Goal: Use online tool/utility: Utilize a website feature to perform a specific function

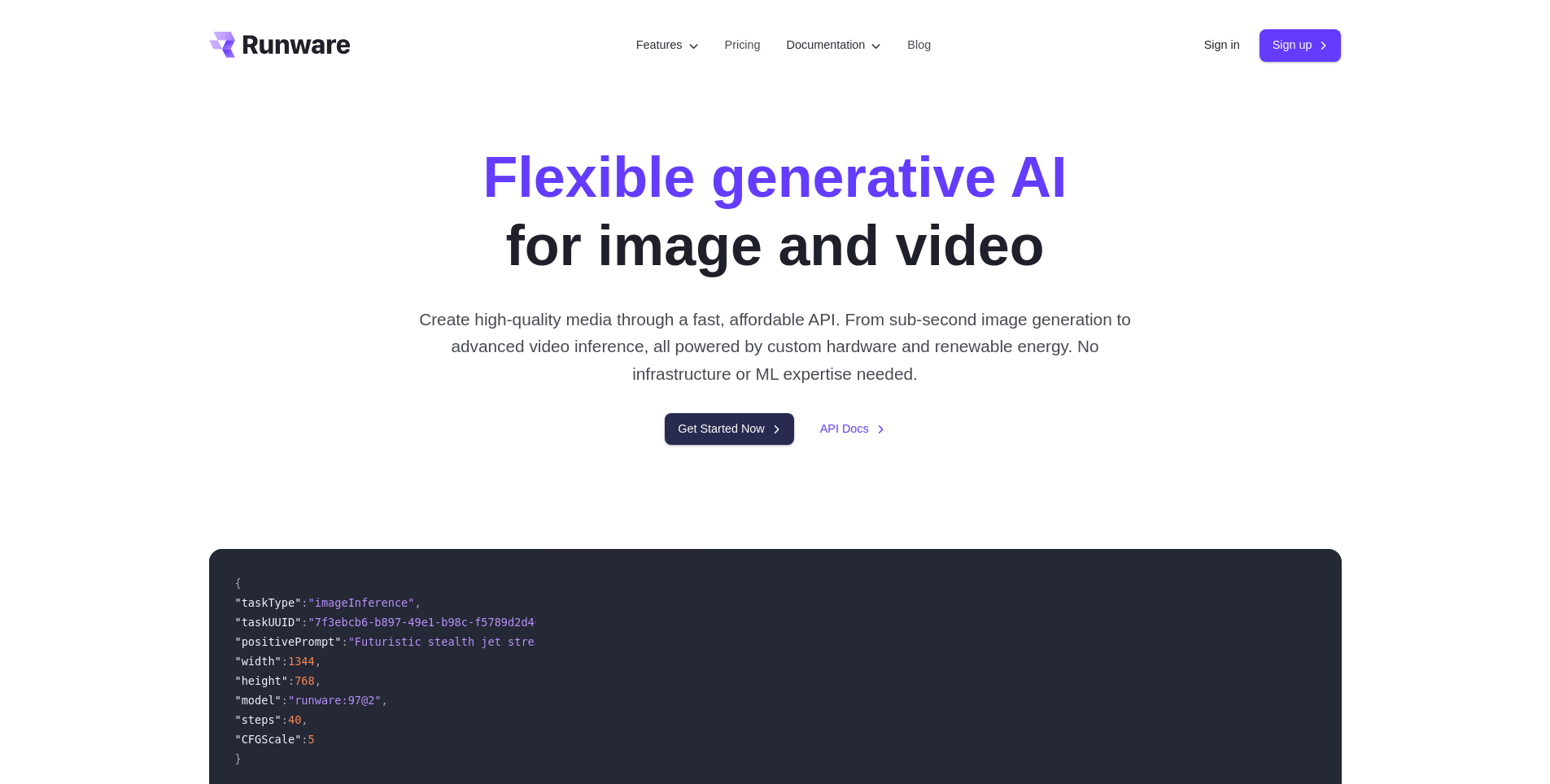
click at [735, 429] on link "Get Started Now" at bounding box center [729, 429] width 129 height 31
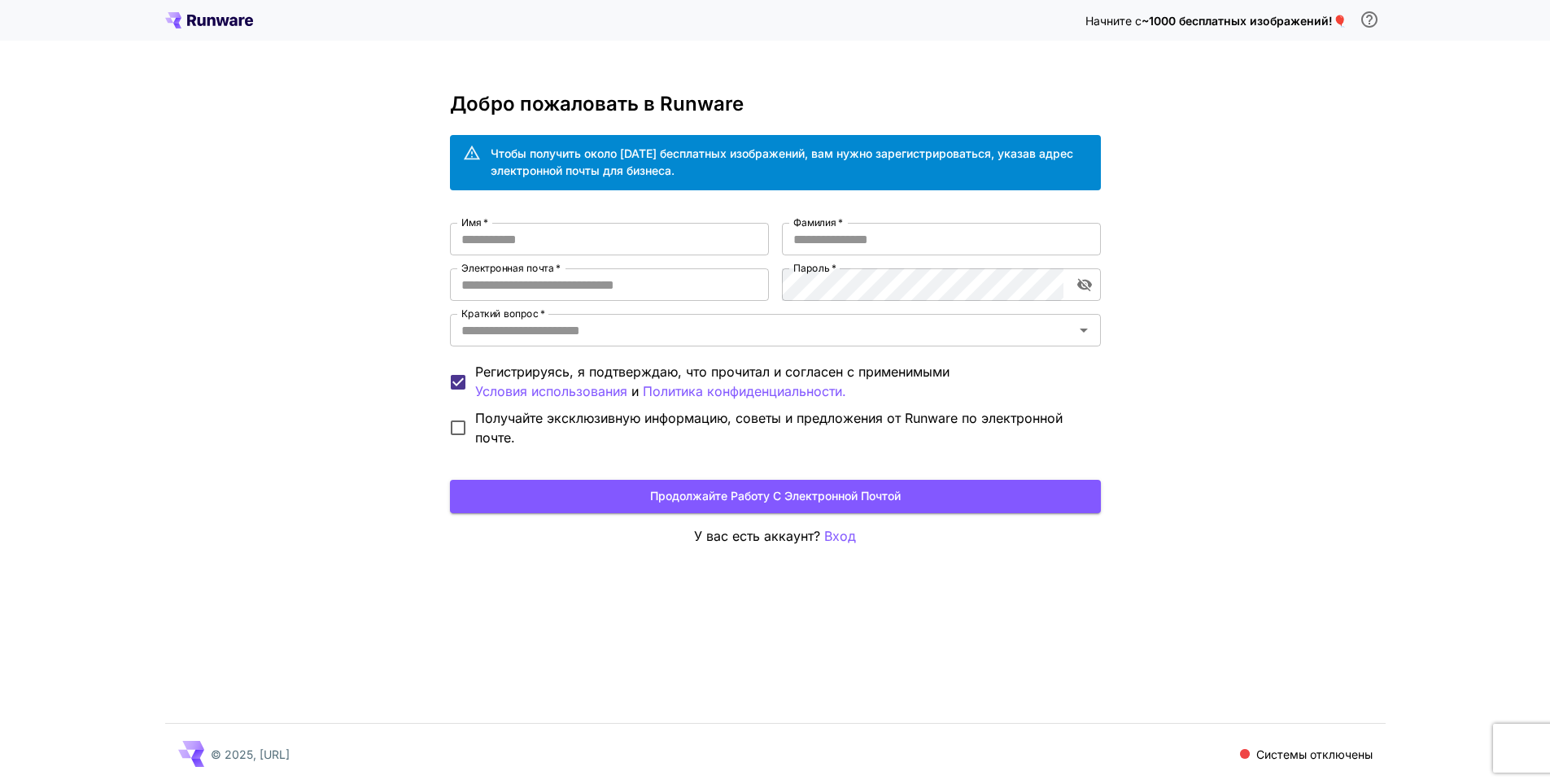
click at [1302, 414] on div "Начните с ~1000 бесплатных изображений! 🎈 Добро пожаловать в Runware Чтобы полу…" at bounding box center [775, 392] width 1550 height 784
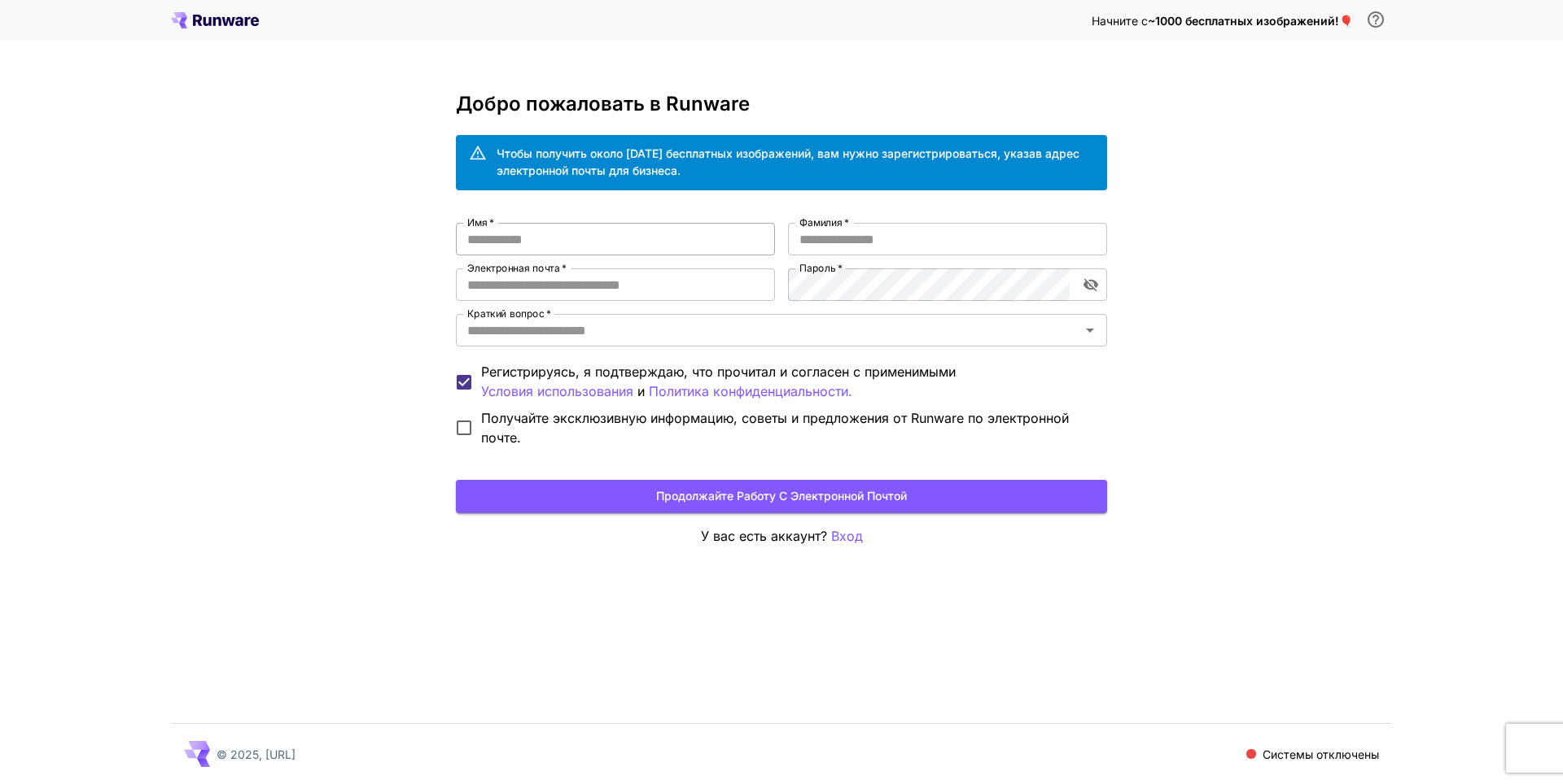
click at [505, 241] on input "Имя   *" at bounding box center [615, 238] width 319 height 32
click at [481, 244] on input "Имя   *" at bounding box center [615, 238] width 319 height 32
type input "*"
type input "****"
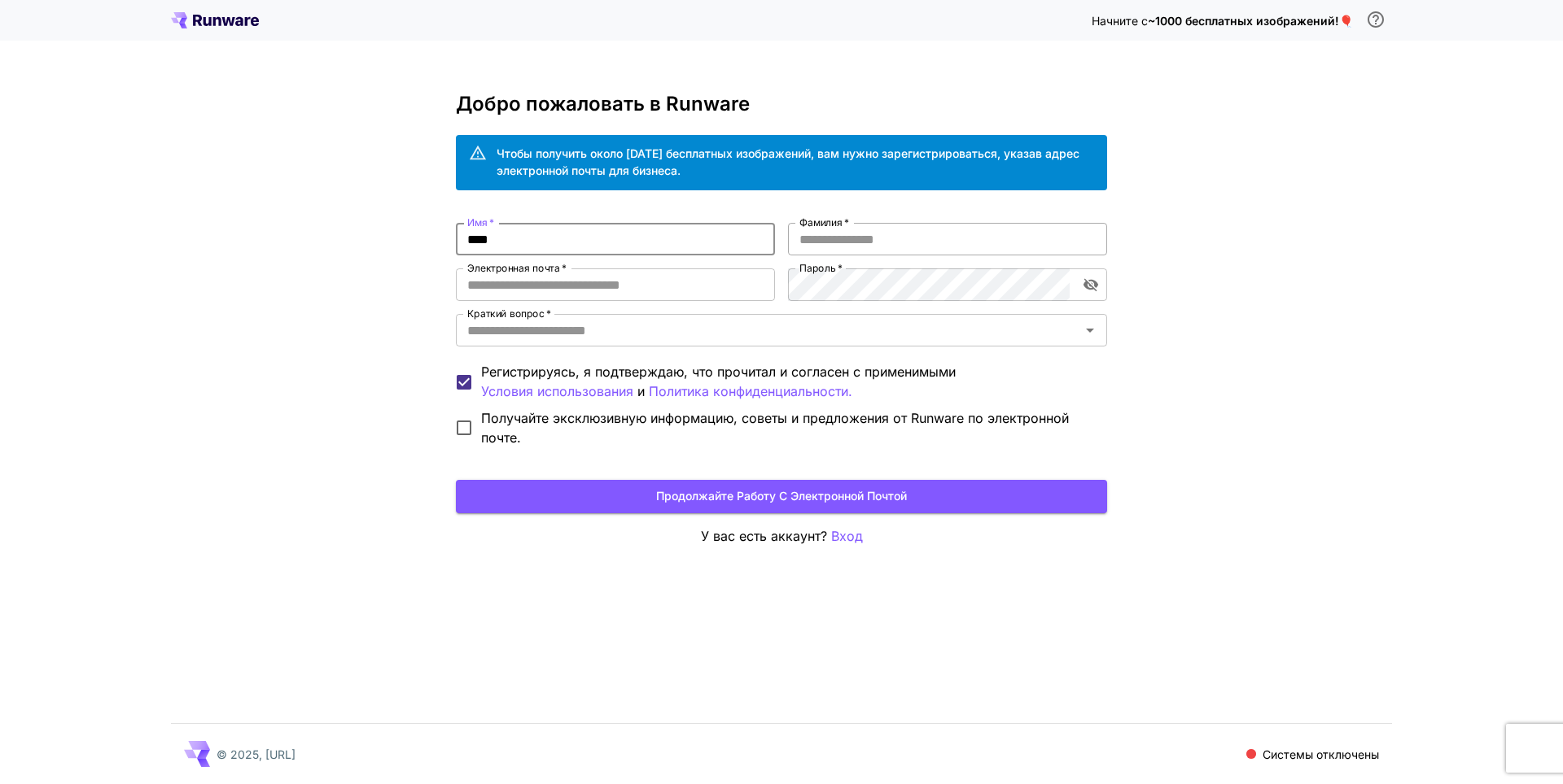
click at [862, 242] on input "Фамилия   *" at bounding box center [947, 238] width 319 height 32
type input "********"
click at [608, 284] on input "Электронная почта   *" at bounding box center [615, 284] width 319 height 32
type input "**********"
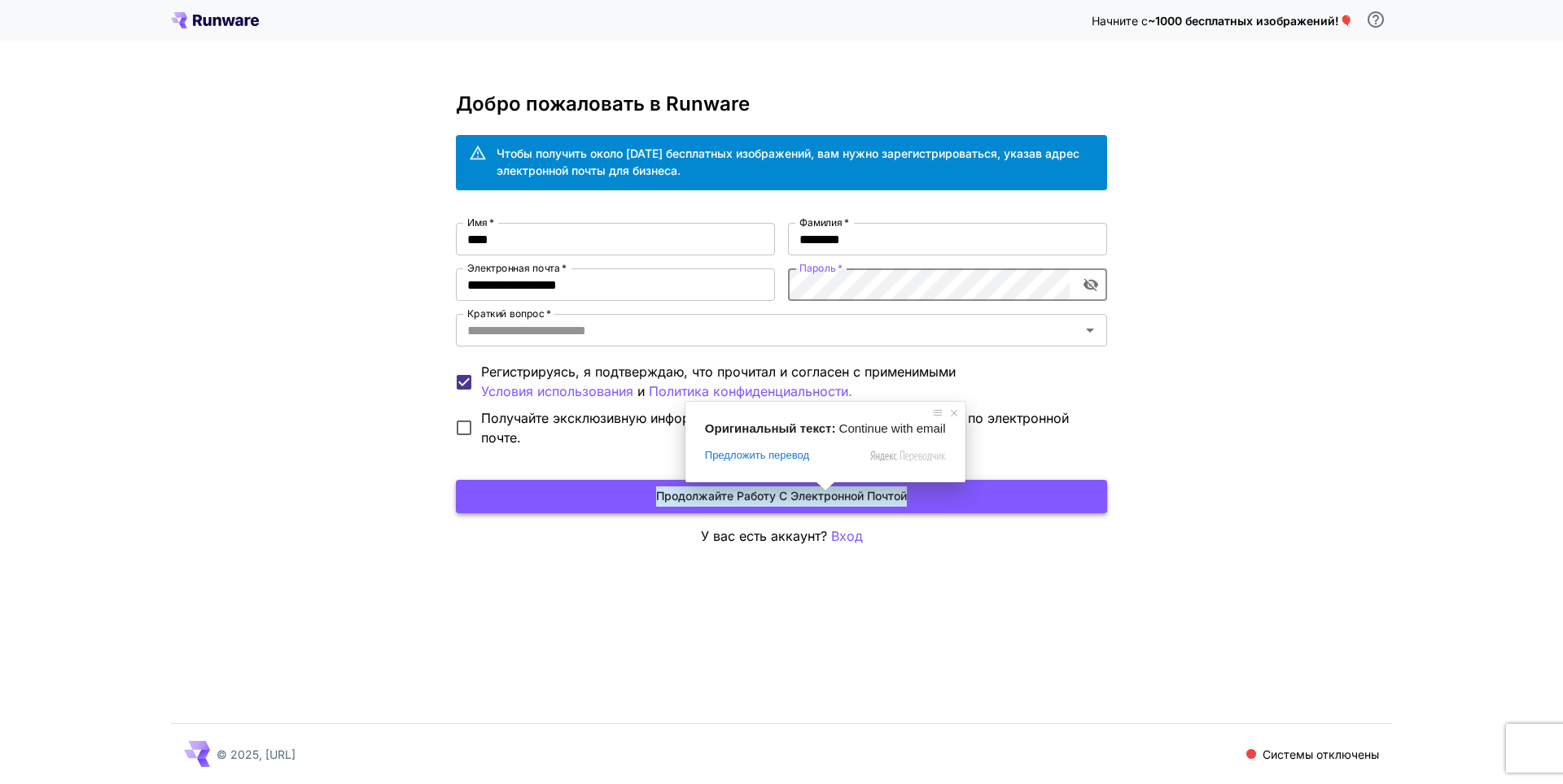
click at [665, 496] on ya-tr-span "Продолжайте работу с электронной почтой" at bounding box center [781, 496] width 251 height 21
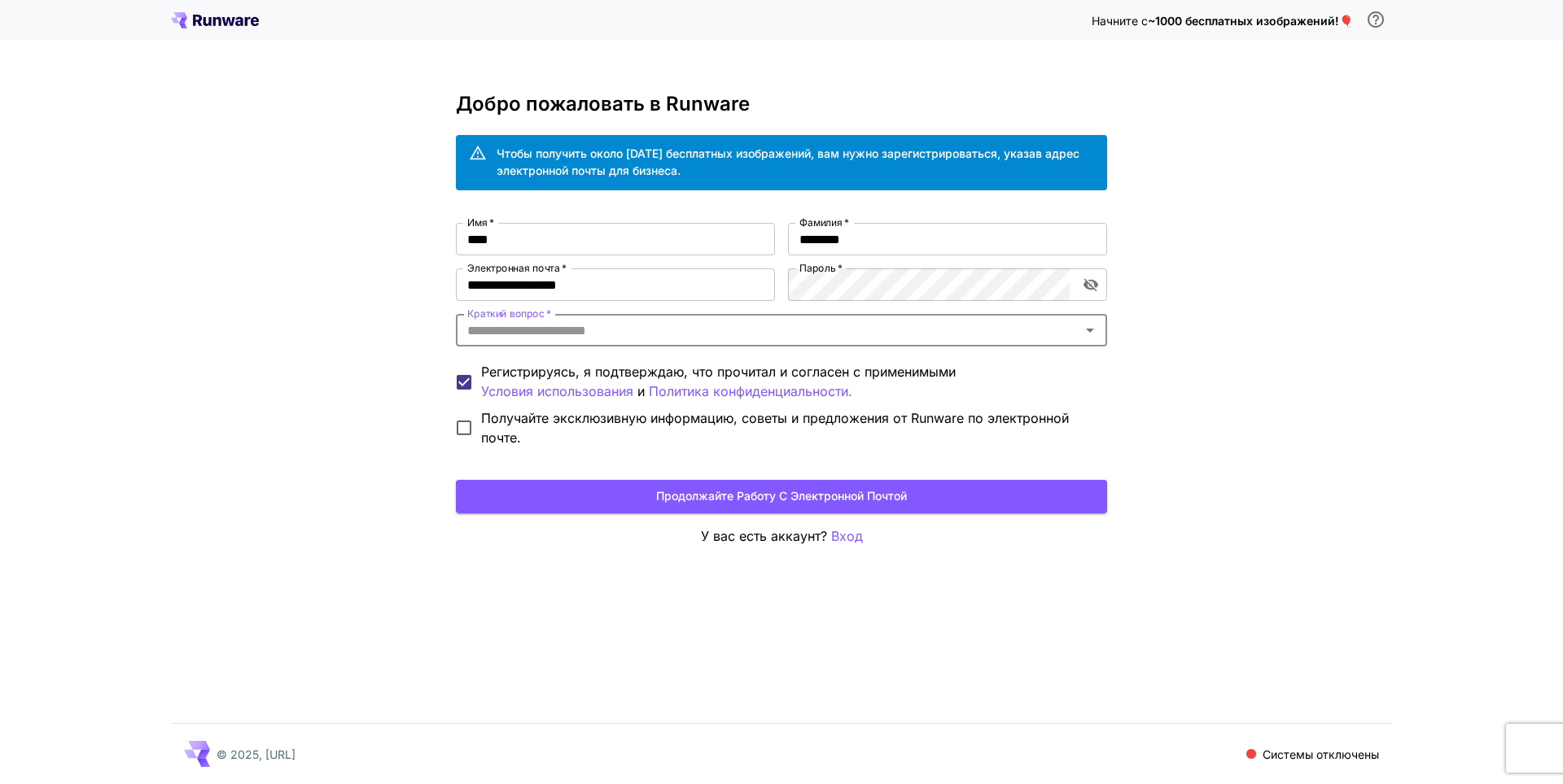
click at [596, 327] on input "Краткий вопрос   *" at bounding box center [768, 331] width 614 height 23
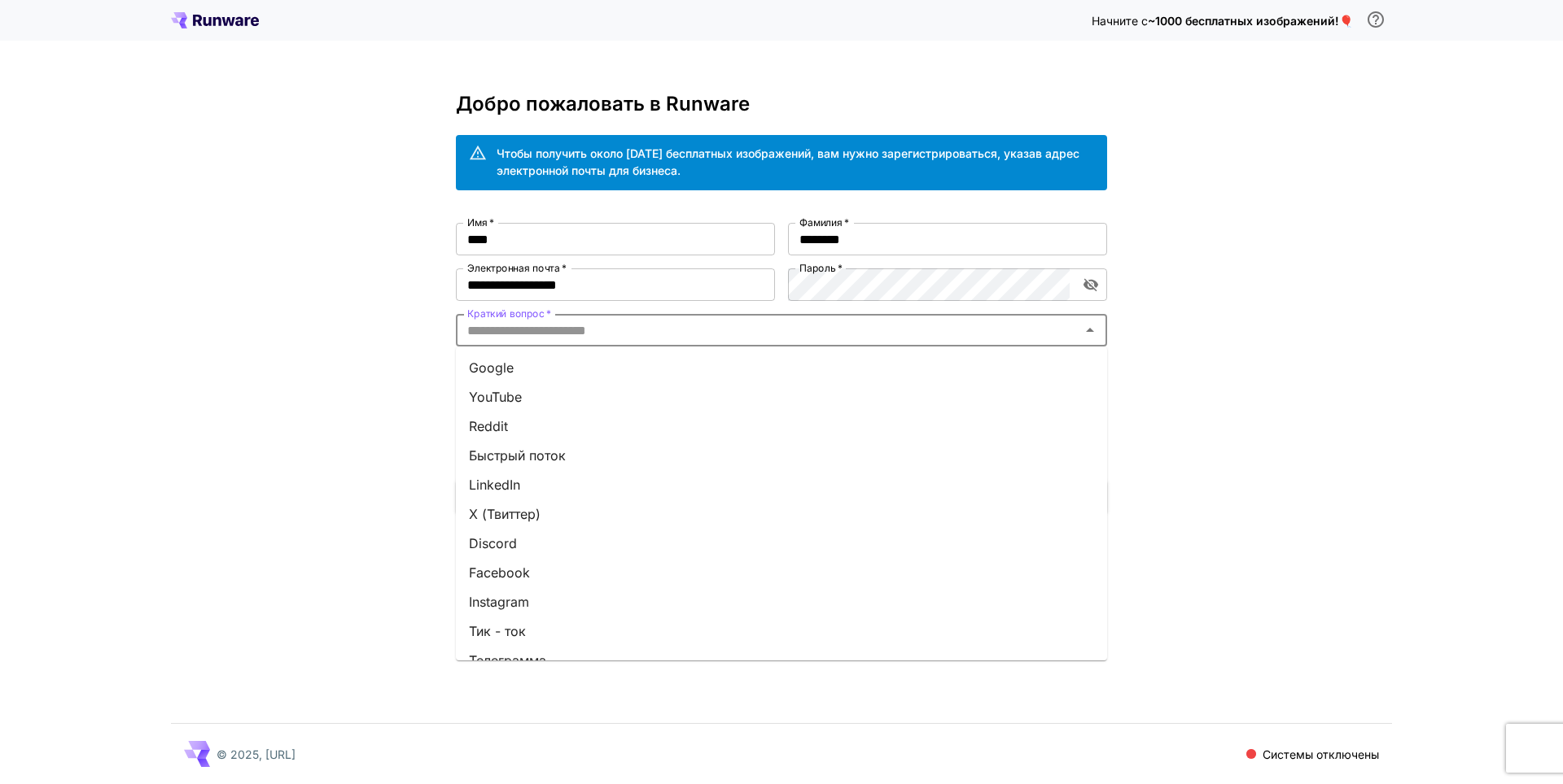
click at [539, 364] on li "Google" at bounding box center [782, 368] width 652 height 30
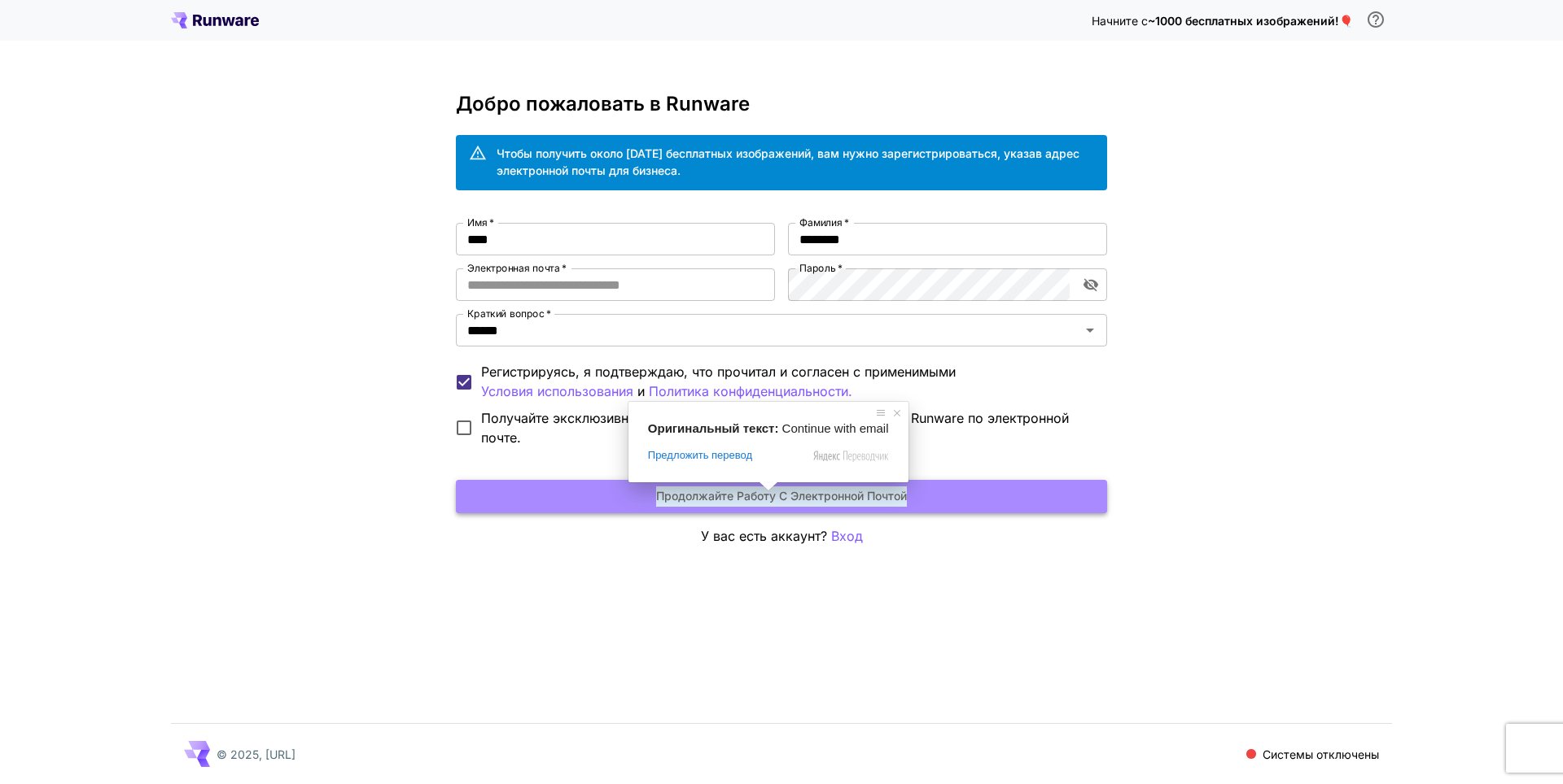
click at [692, 495] on ya-tr-span "Продолжайте работу с электронной почтой" at bounding box center [781, 496] width 251 height 21
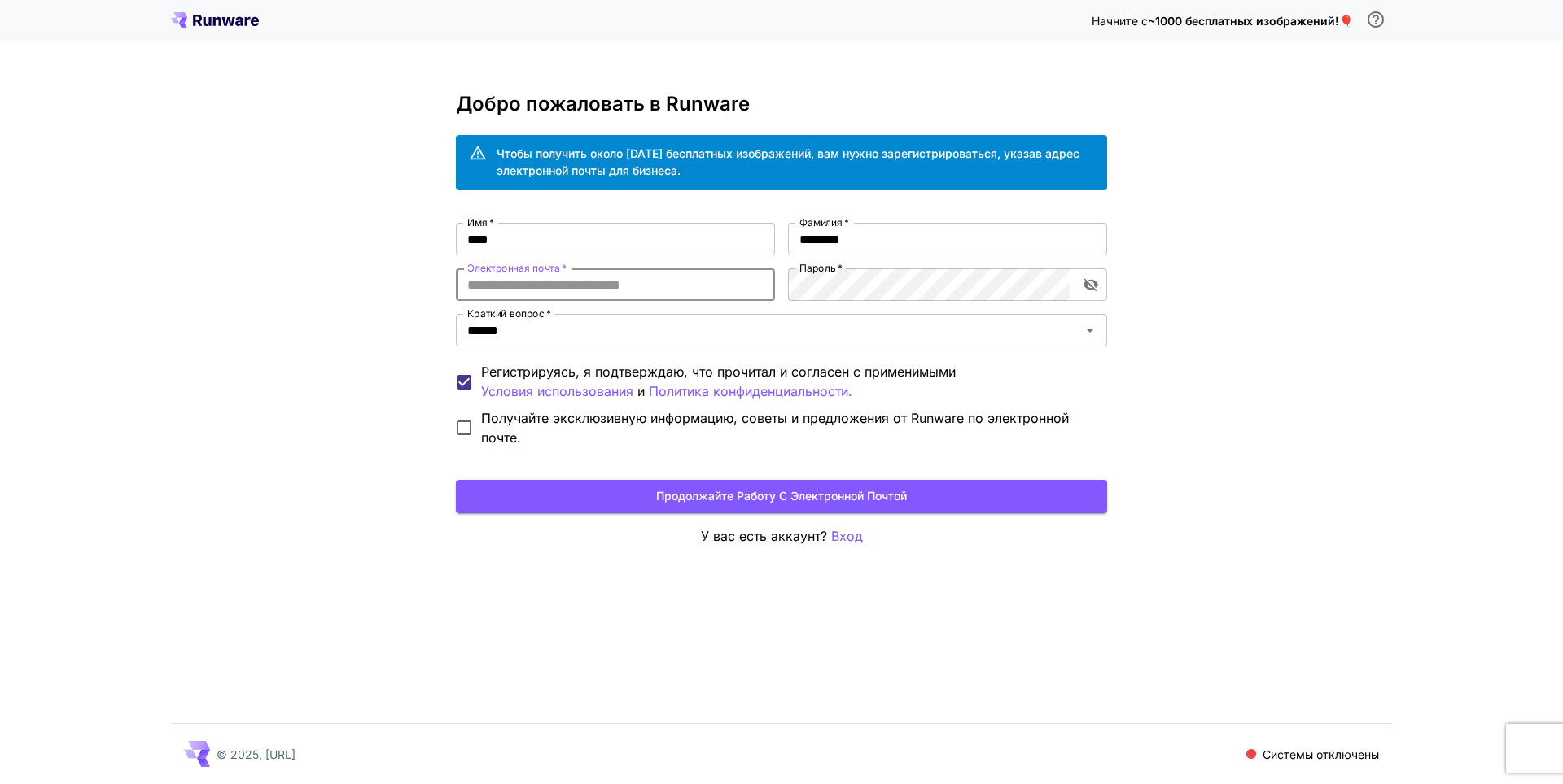
type input "**********"
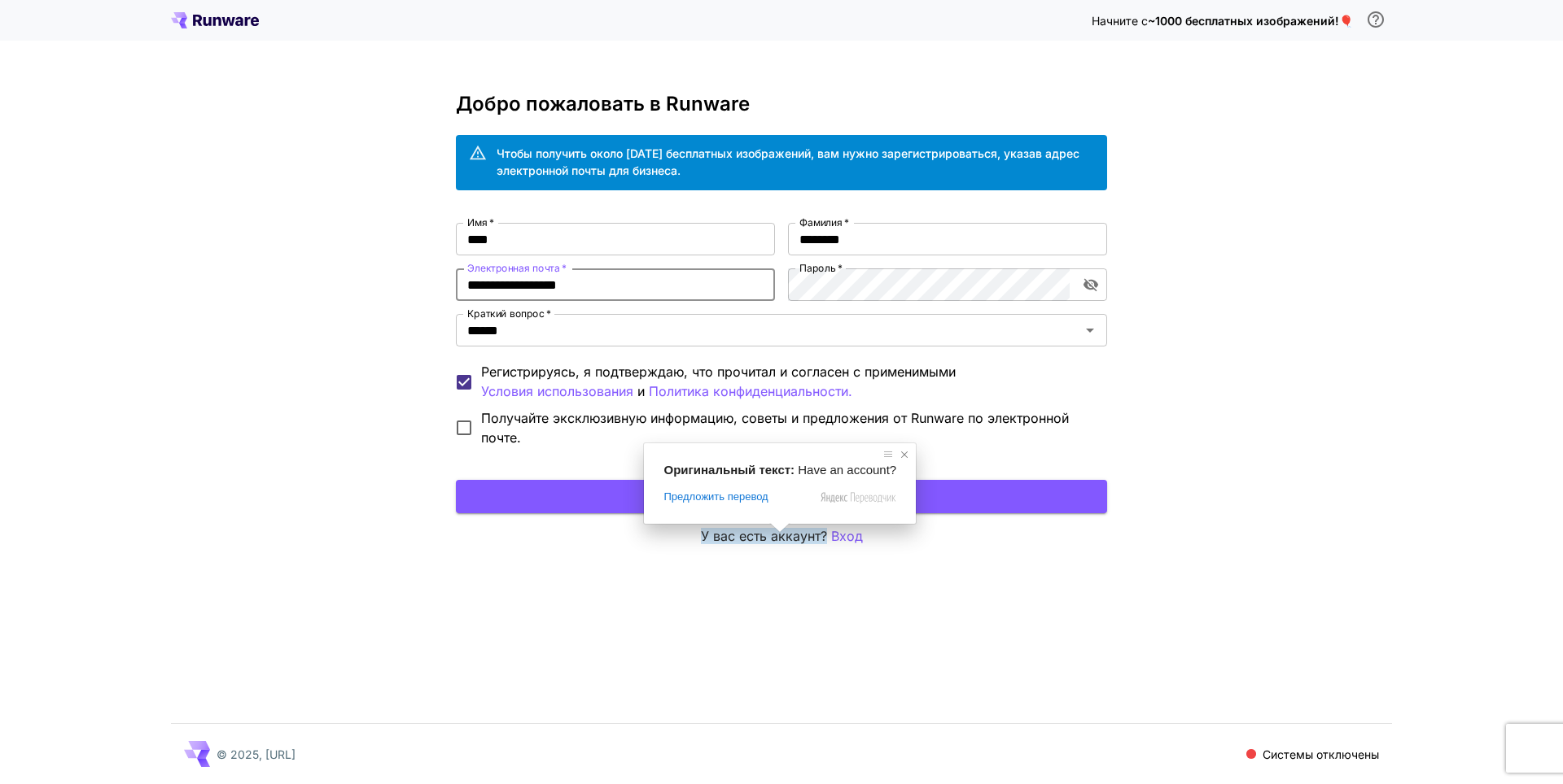
click at [898, 454] on span at bounding box center [905, 455] width 16 height 16
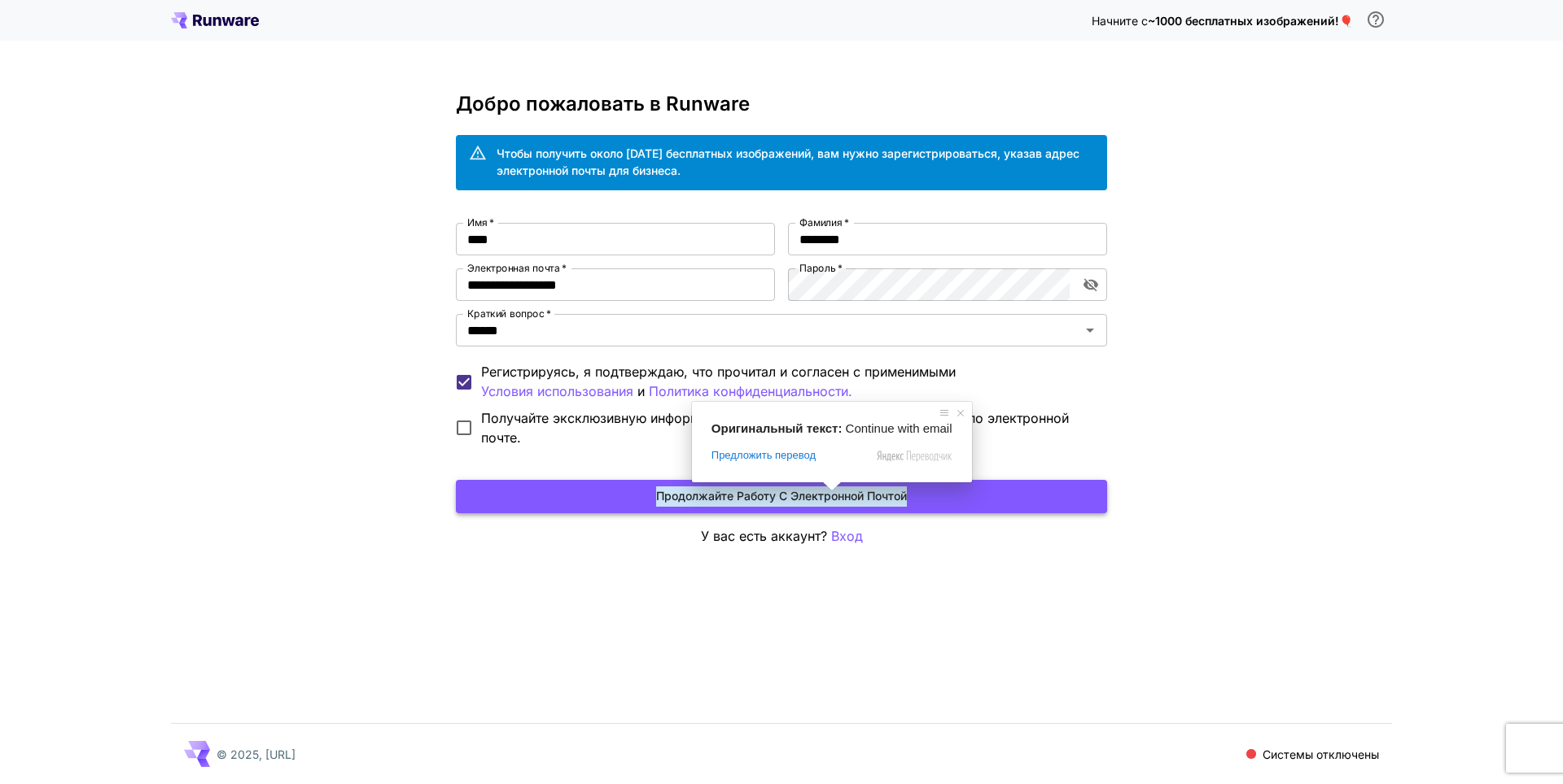
click at [805, 496] on ya-tr-span "Продолжайте работу с электронной почтой" at bounding box center [781, 496] width 251 height 21
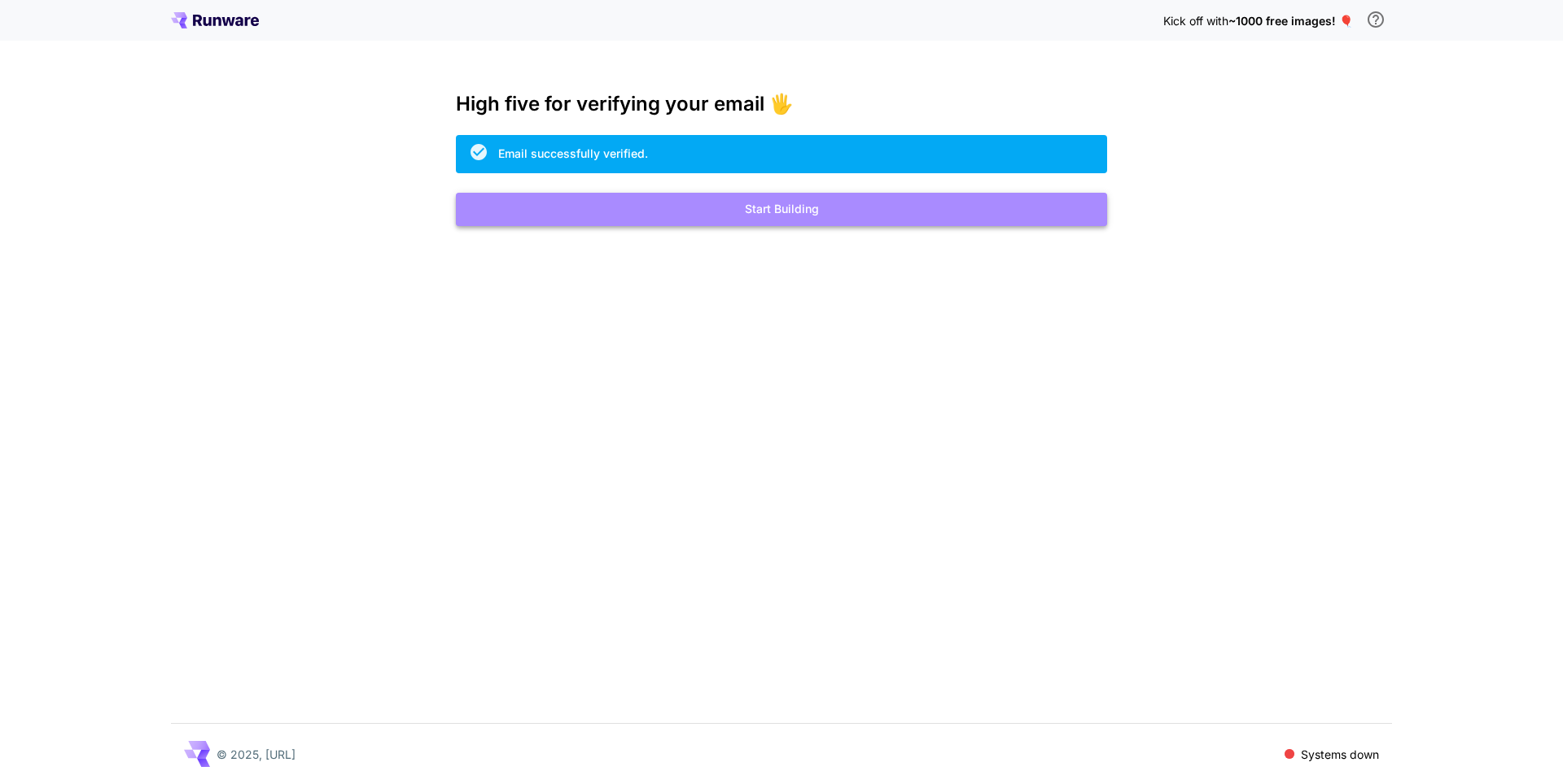
click at [775, 208] on button "Start Building" at bounding box center [782, 209] width 652 height 33
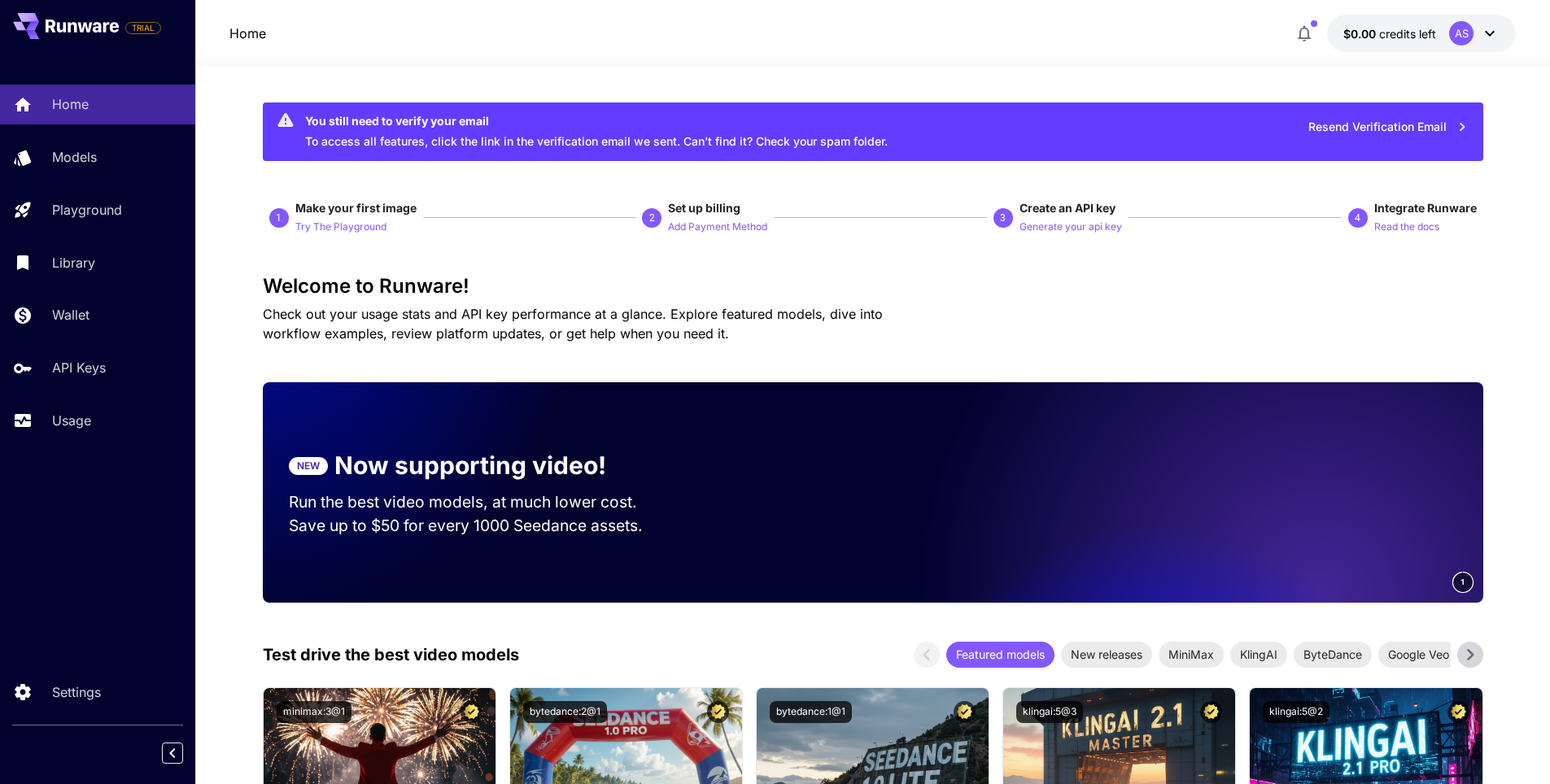
click at [1489, 36] on icon at bounding box center [1490, 34] width 20 height 20
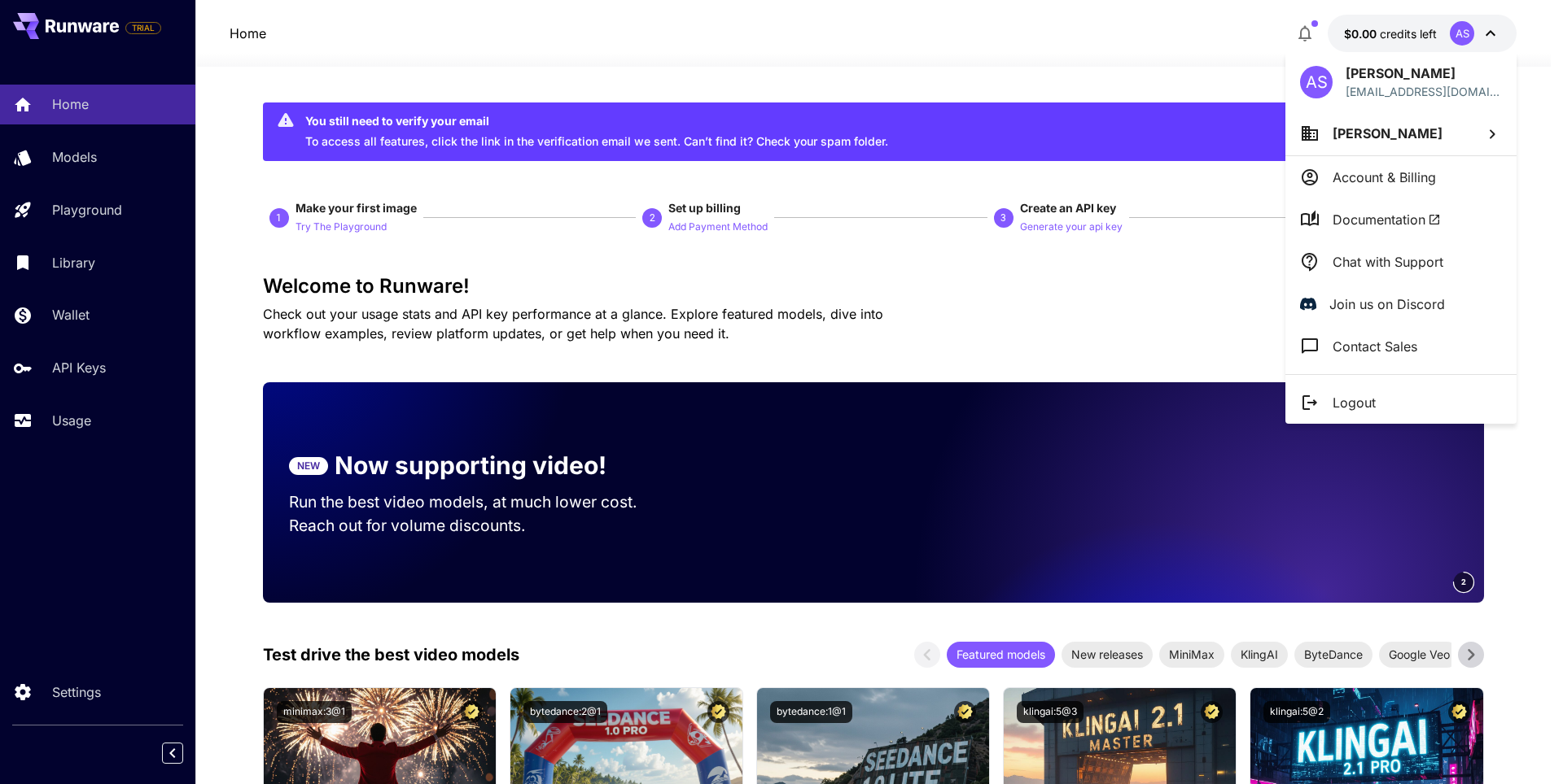
click at [1537, 189] on div at bounding box center [781, 392] width 1563 height 784
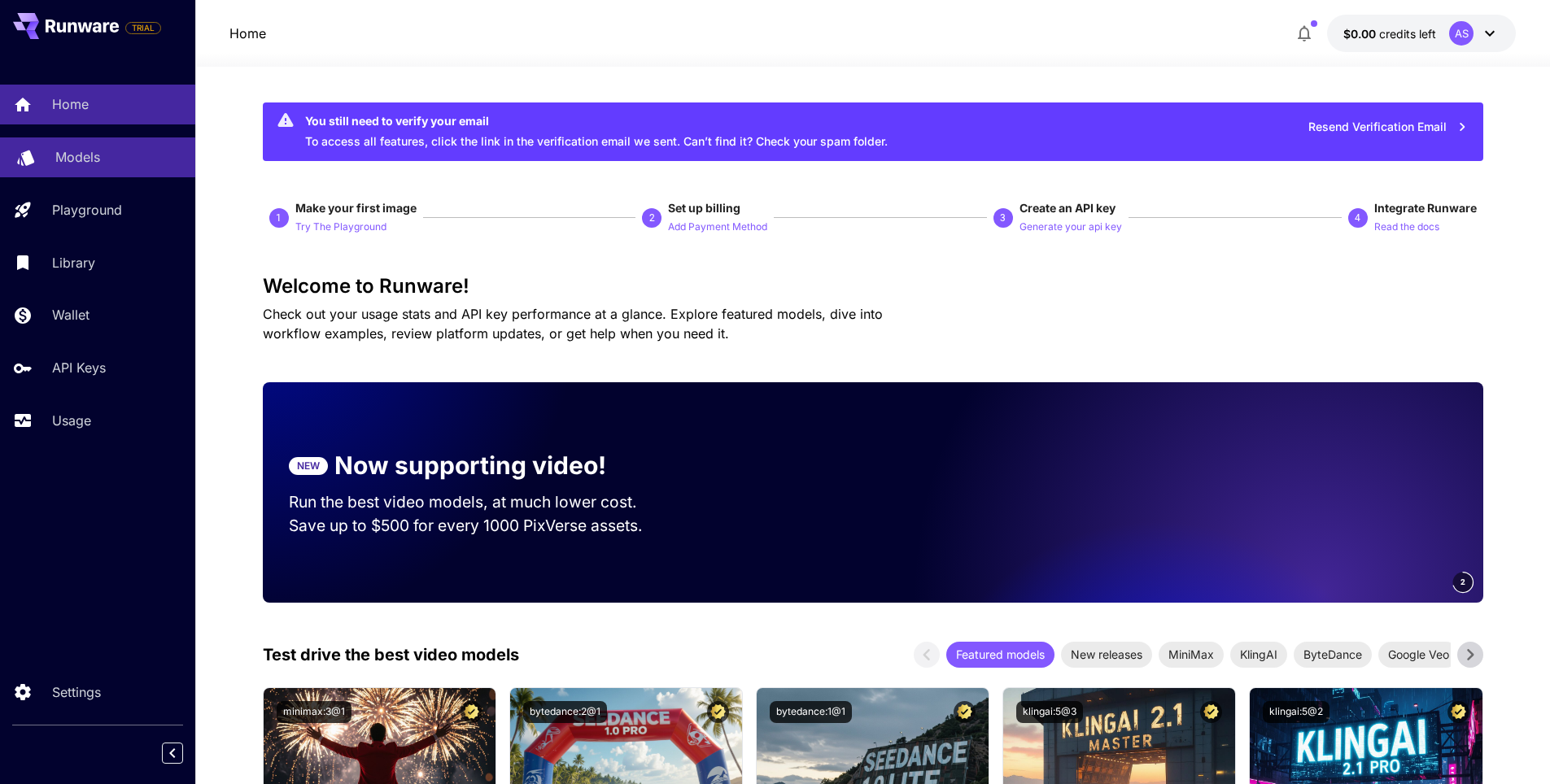
click at [75, 157] on p "Models" at bounding box center [78, 157] width 45 height 20
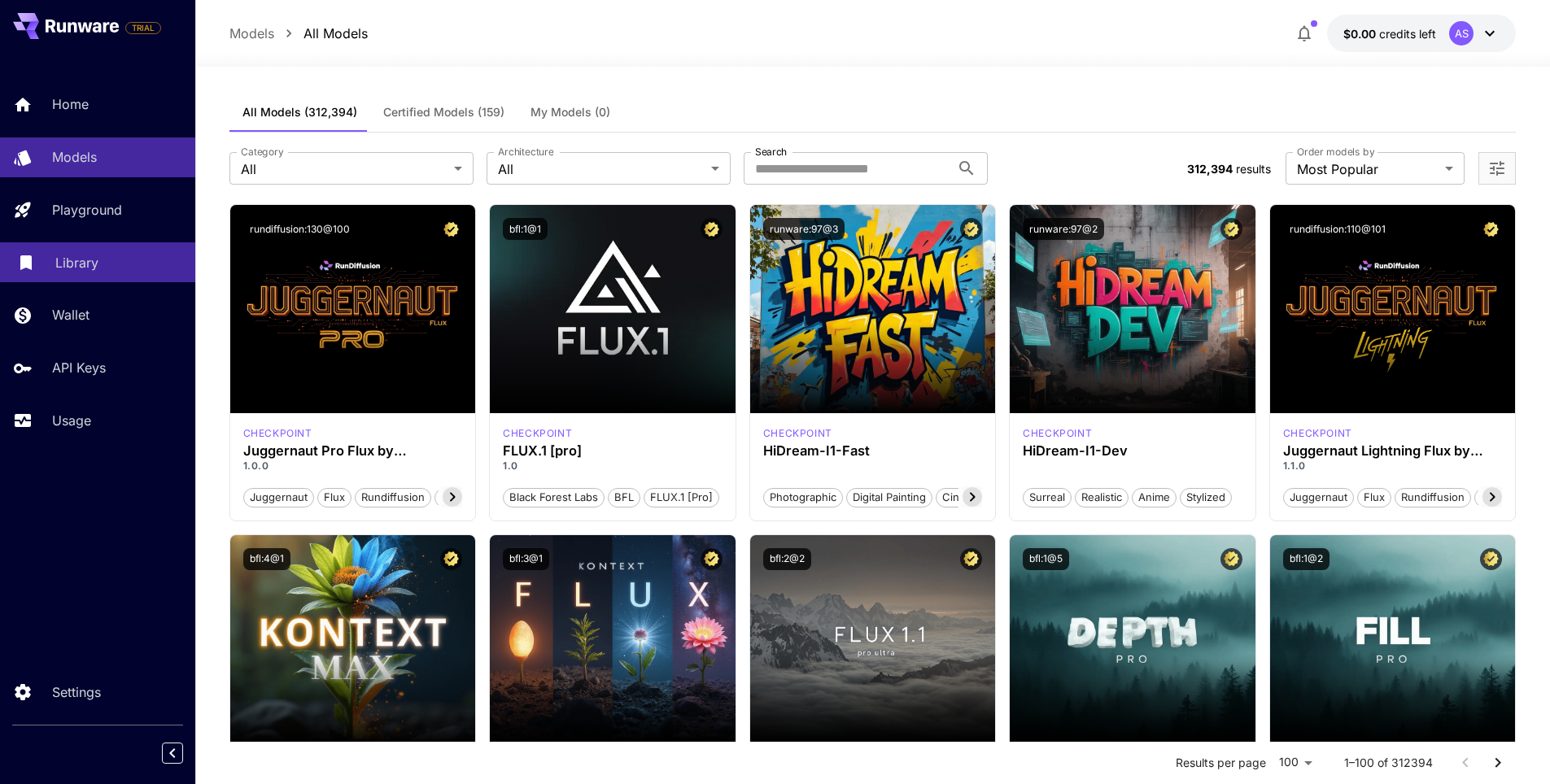
click at [73, 265] on p "Library" at bounding box center [77, 263] width 43 height 20
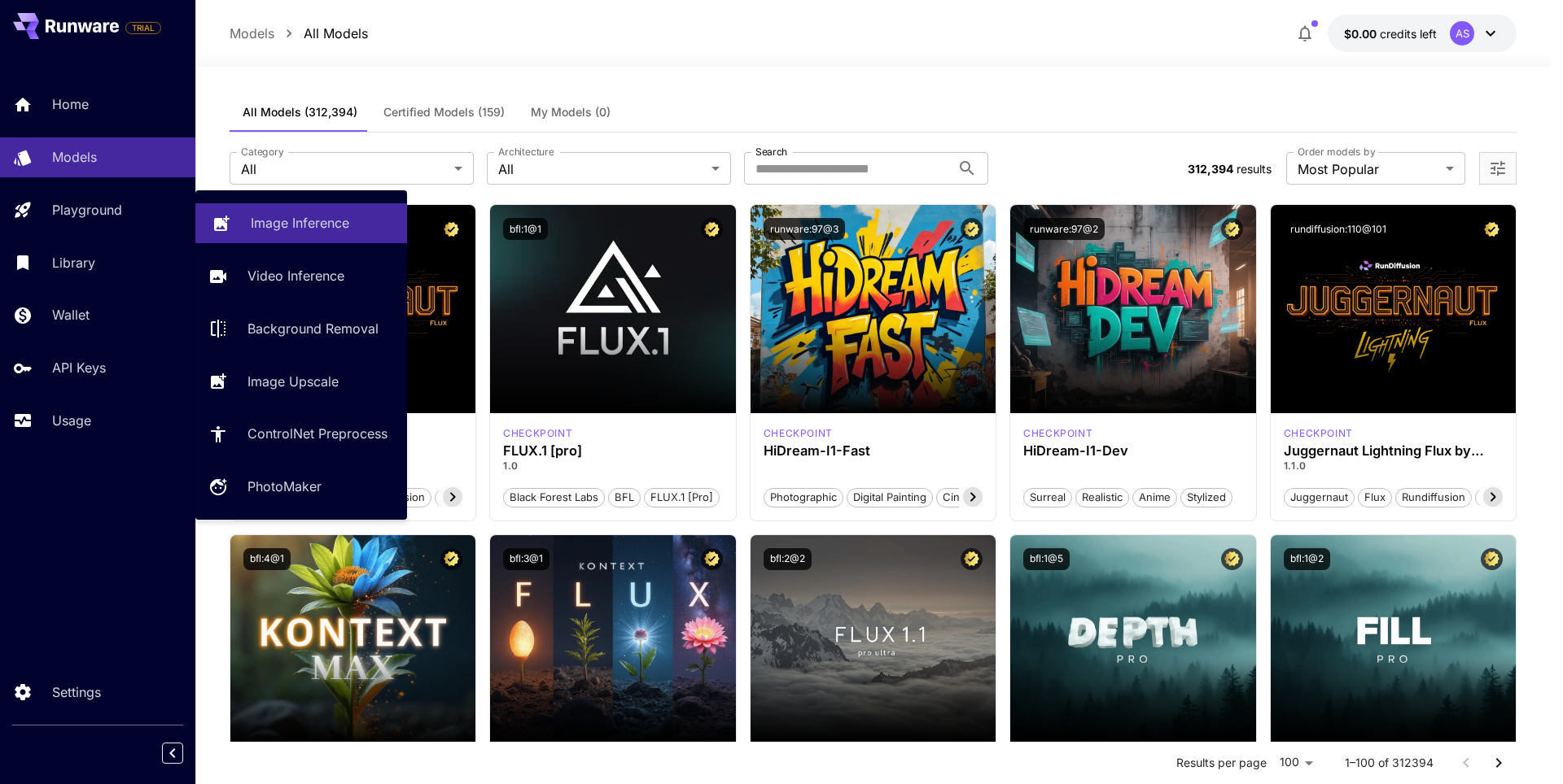
click at [300, 224] on p "Image Inference" at bounding box center [299, 223] width 98 height 20
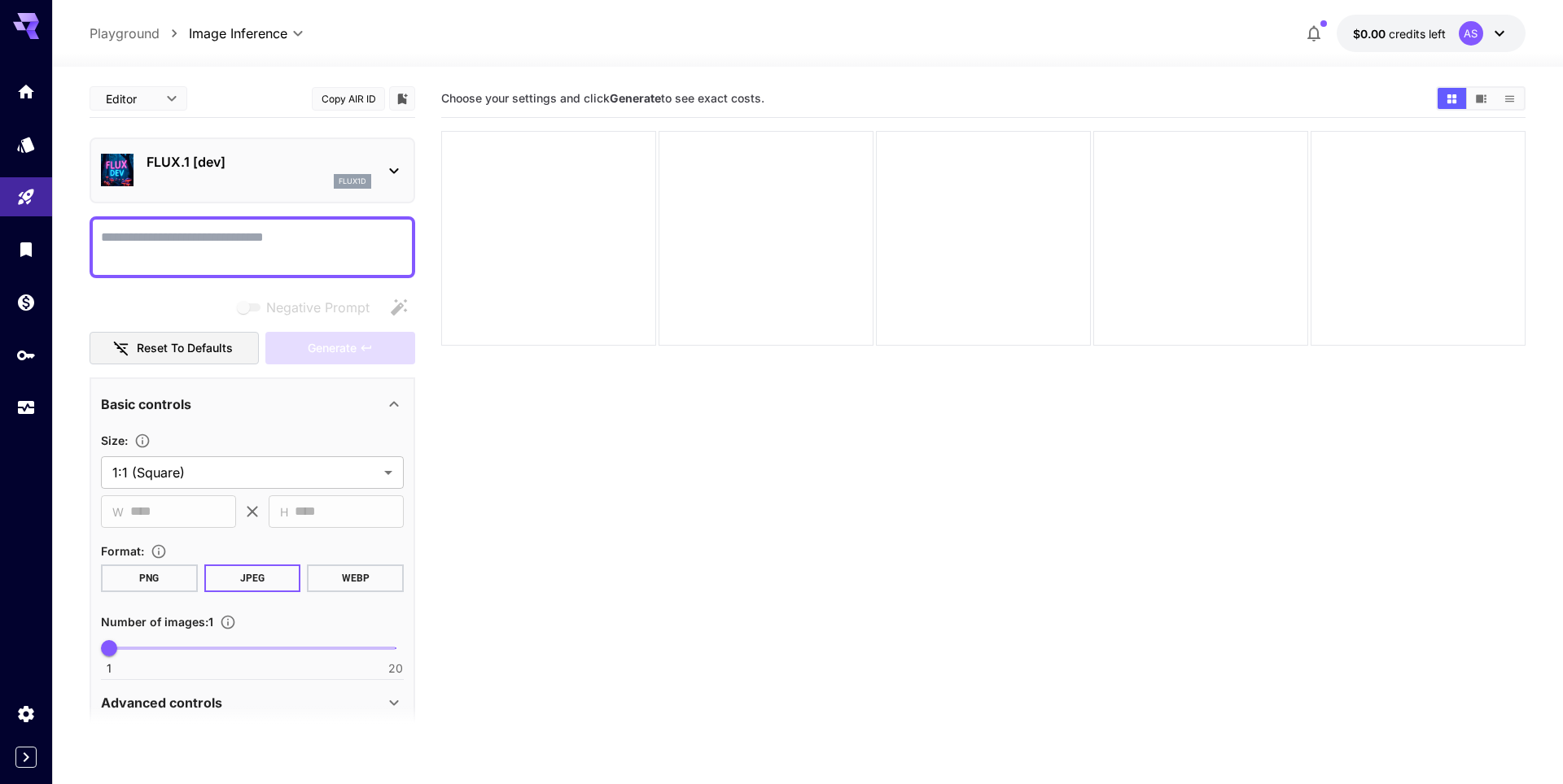
click at [171, 96] on body "**********" at bounding box center [781, 456] width 1563 height 913
click at [362, 45] on div at bounding box center [781, 392] width 1563 height 784
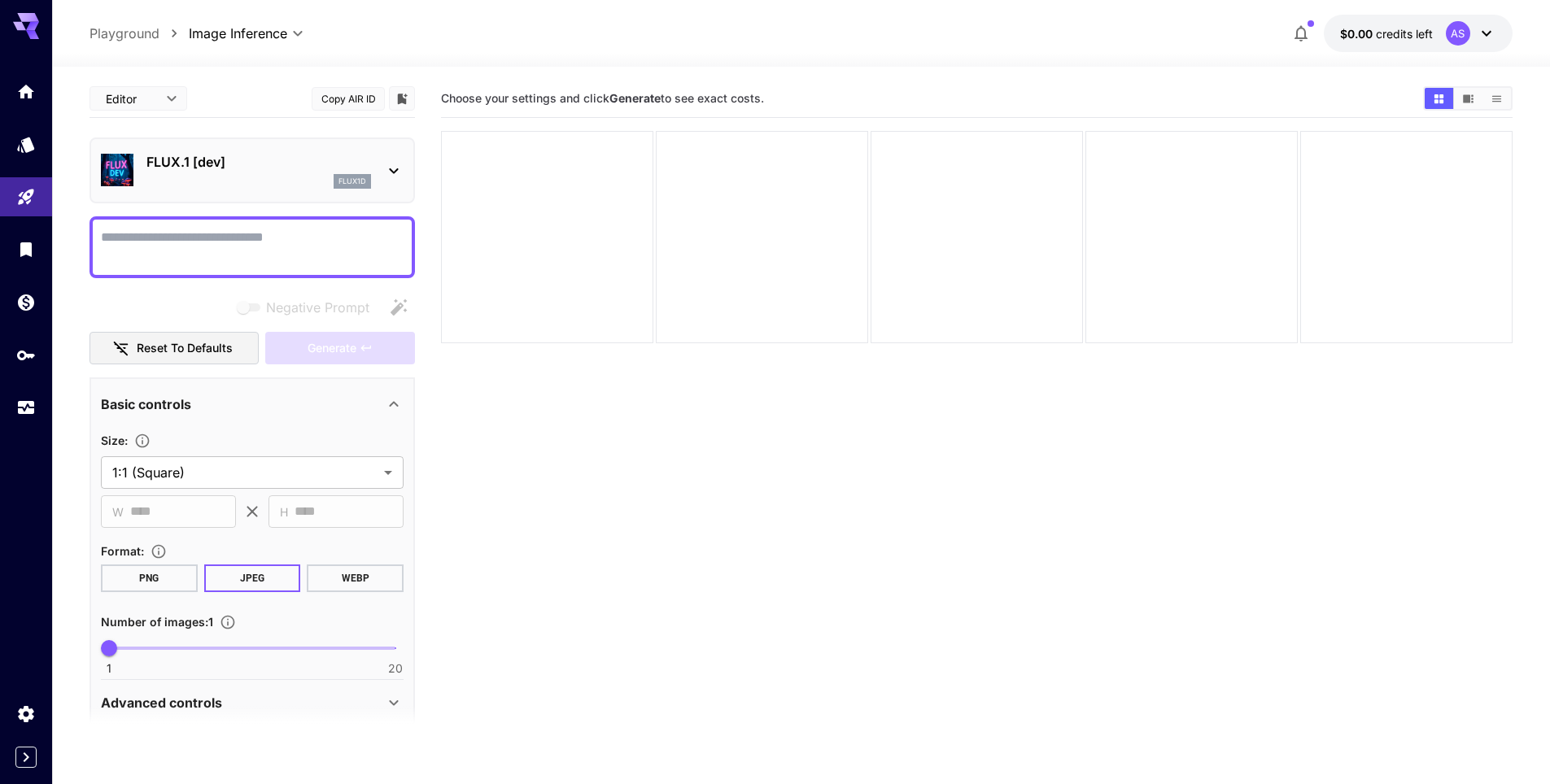
click at [242, 237] on textarea "Negative Prompt" at bounding box center [251, 246] width 303 height 39
click at [393, 169] on icon at bounding box center [394, 171] width 20 height 20
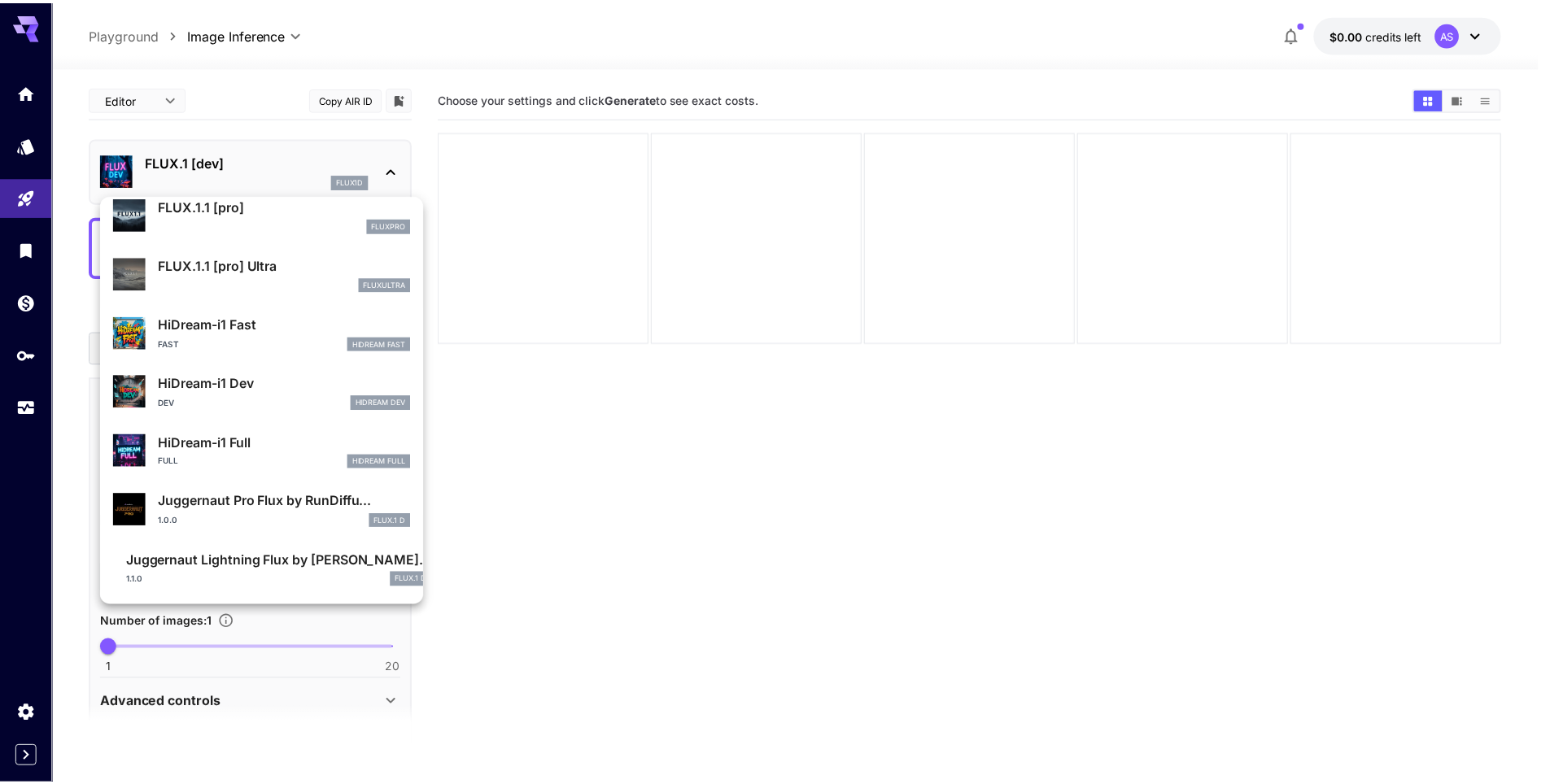
scroll to position [1138, 0]
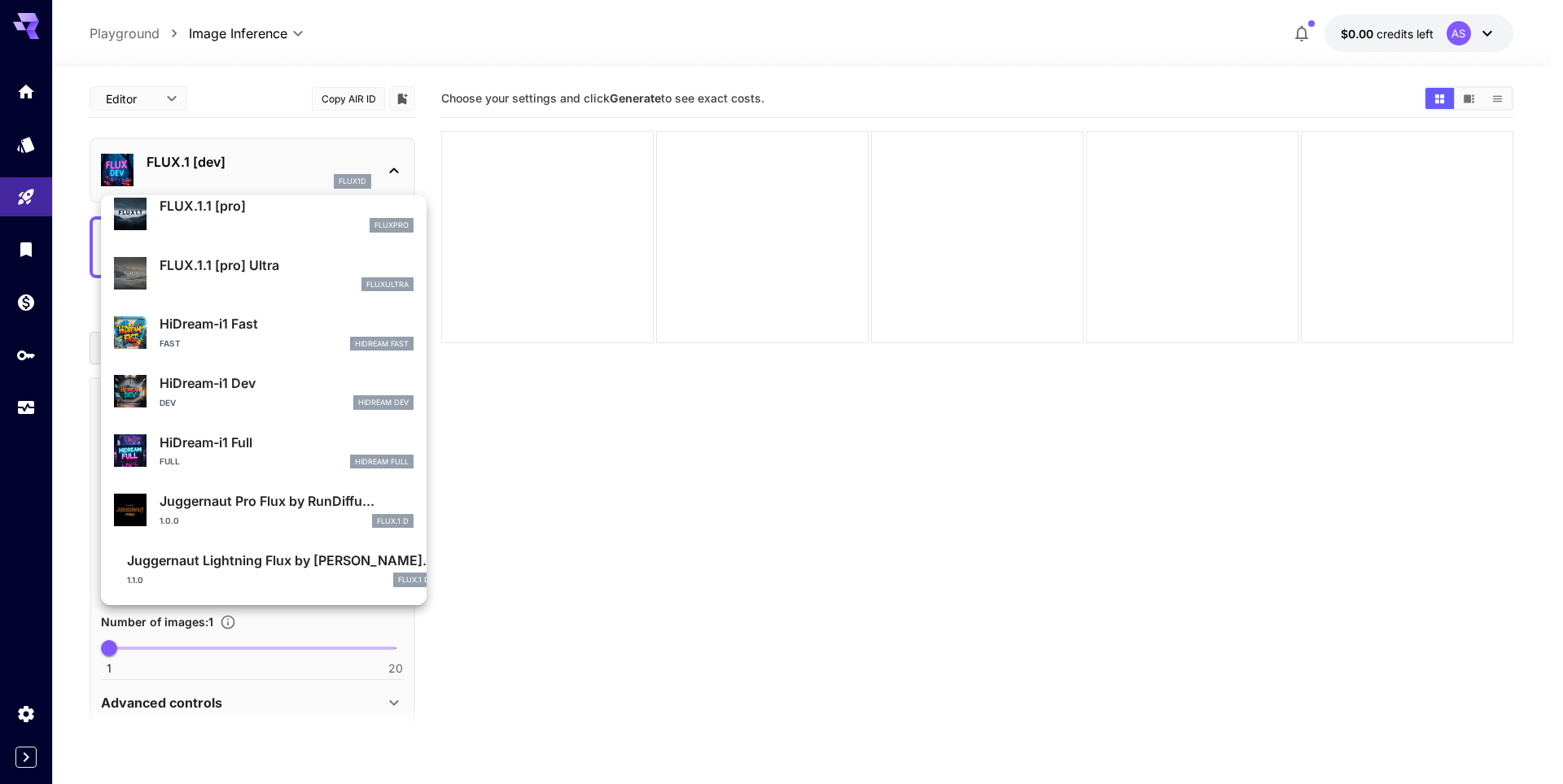
click at [177, 58] on div at bounding box center [781, 392] width 1563 height 784
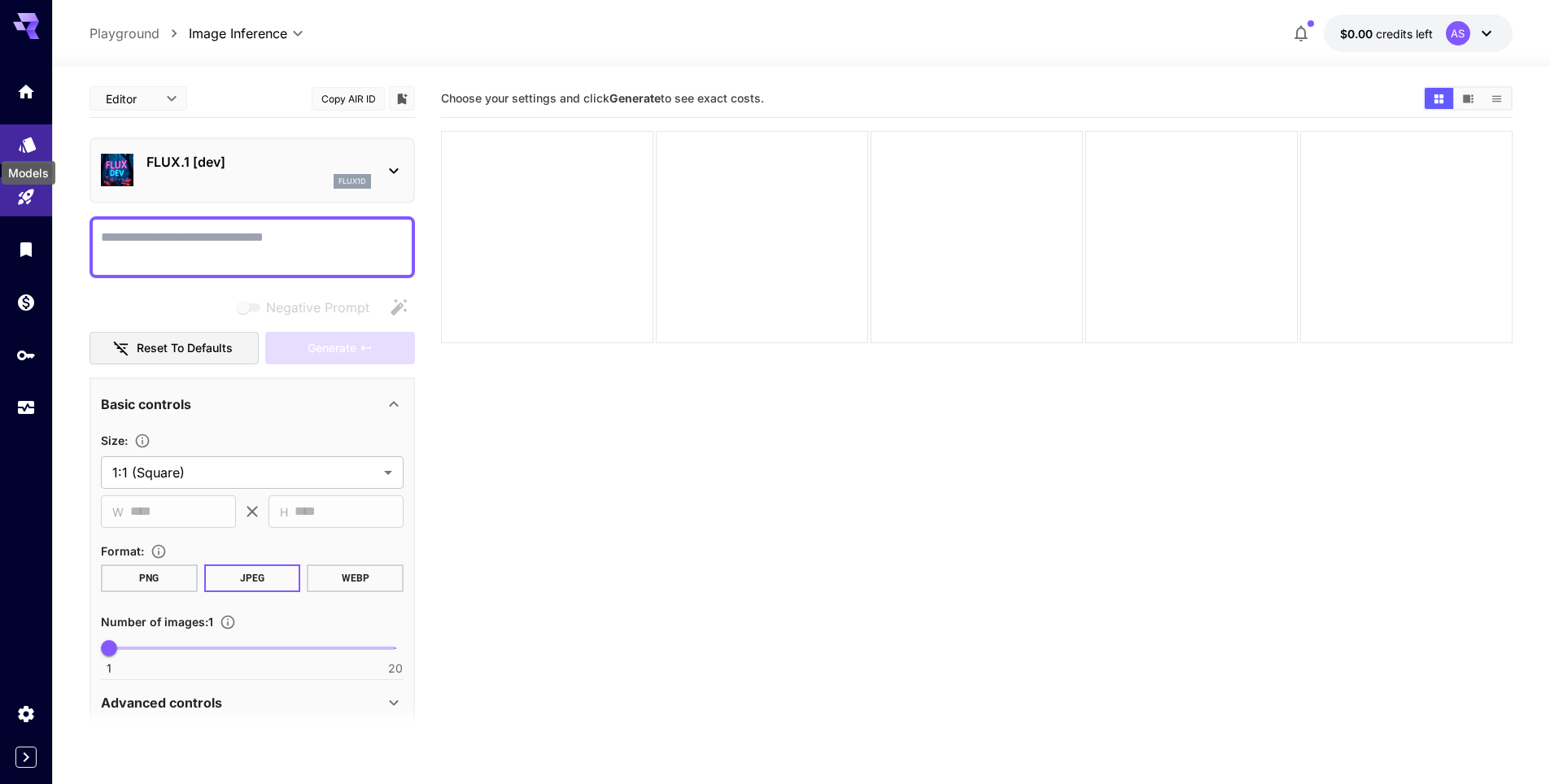
click at [31, 141] on icon "Models" at bounding box center [27, 139] width 17 height 16
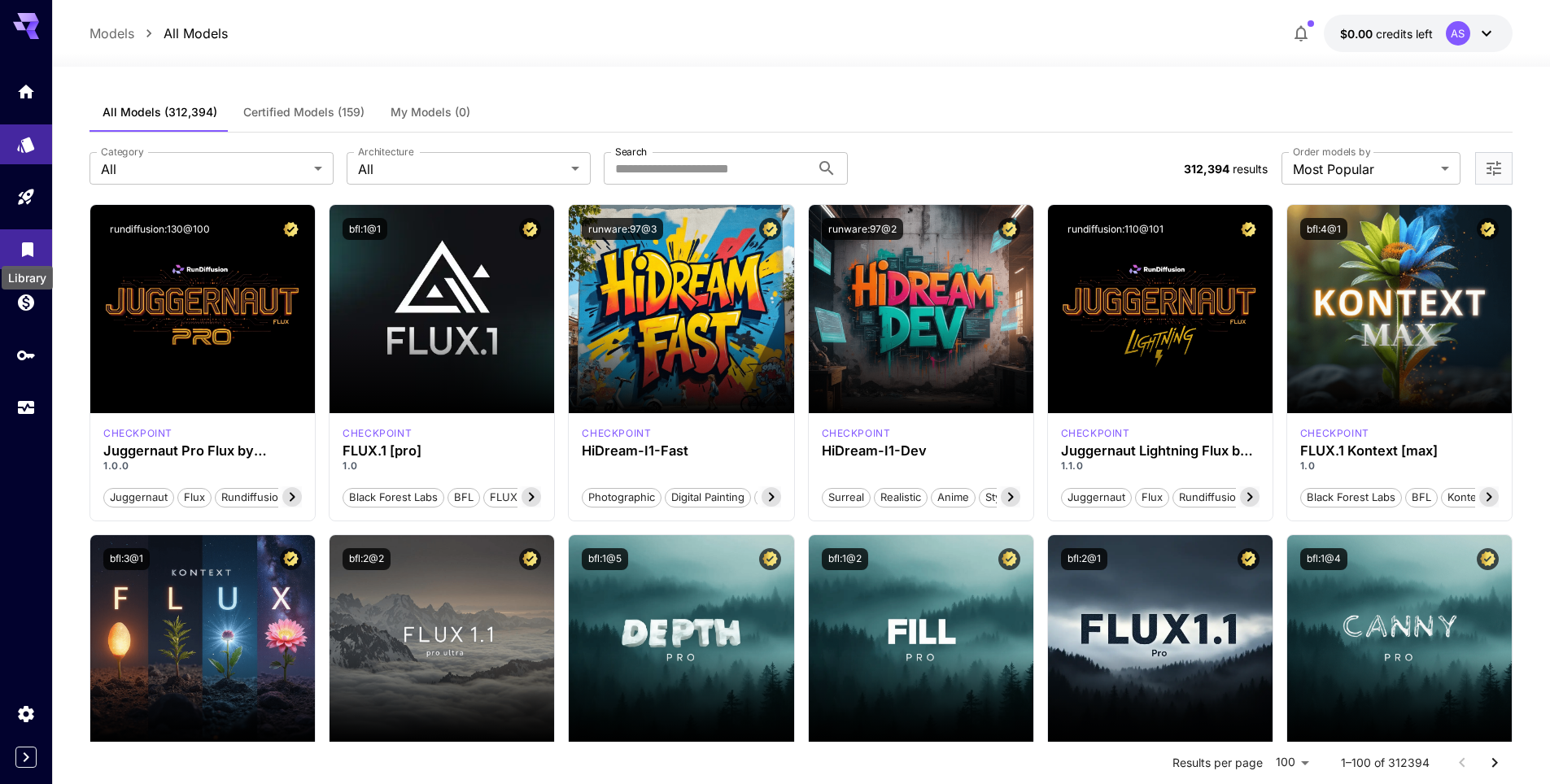
click at [26, 248] on icon "Library" at bounding box center [28, 246] width 12 height 15
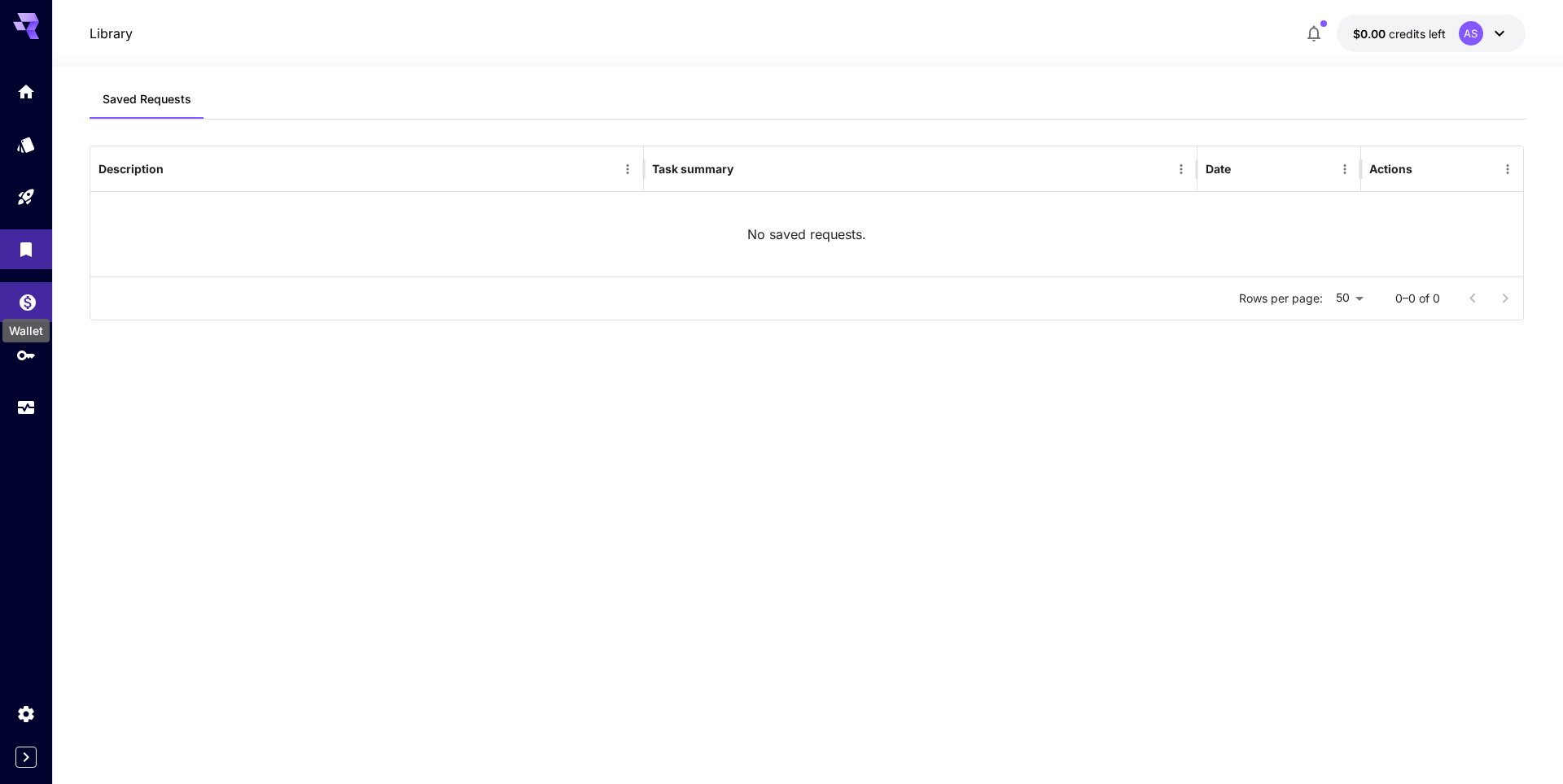
click at [26, 300] on icon "Wallet" at bounding box center [28, 298] width 16 height 16
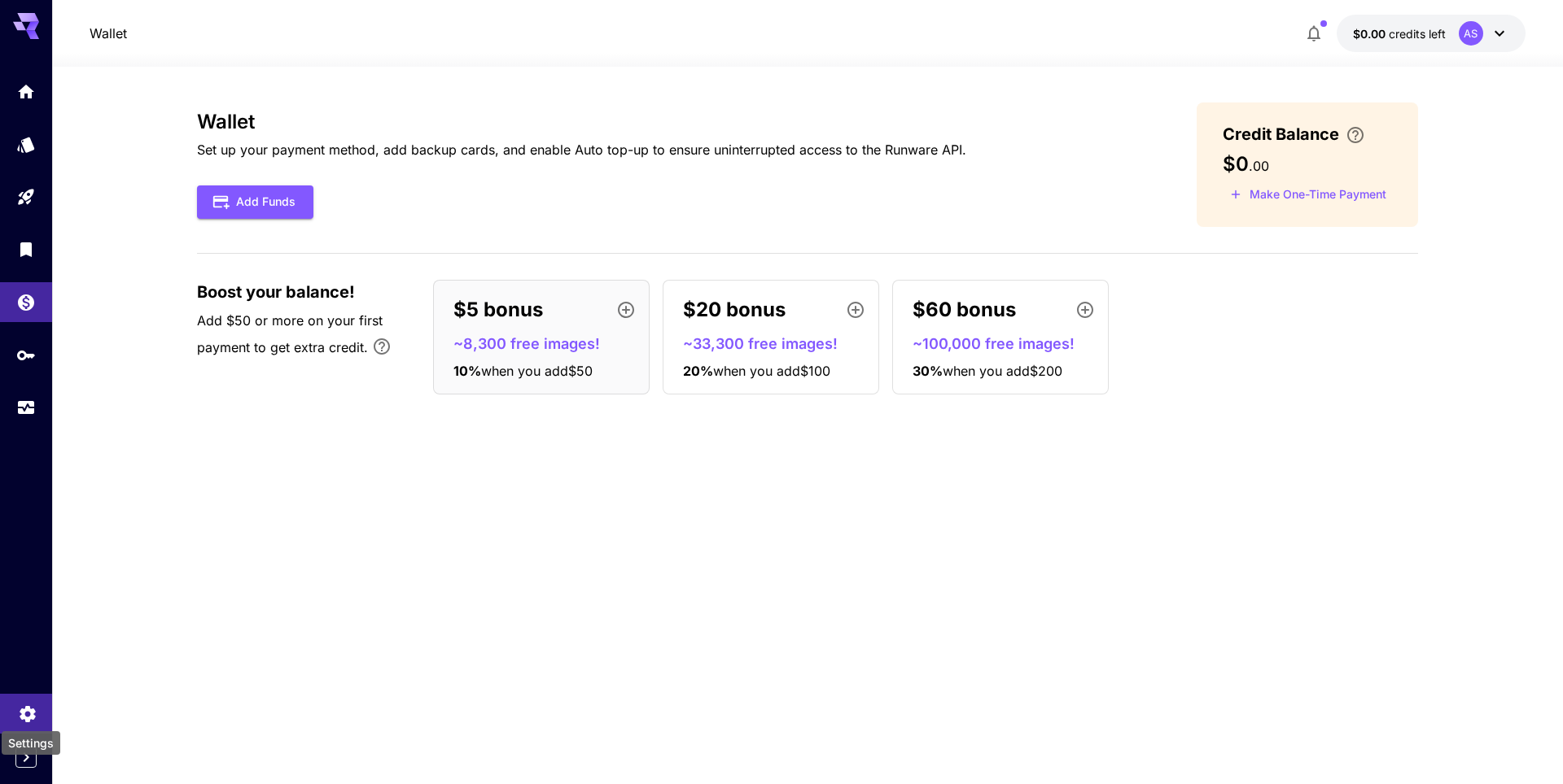
click at [26, 708] on icon "Settings" at bounding box center [27, 710] width 16 height 16
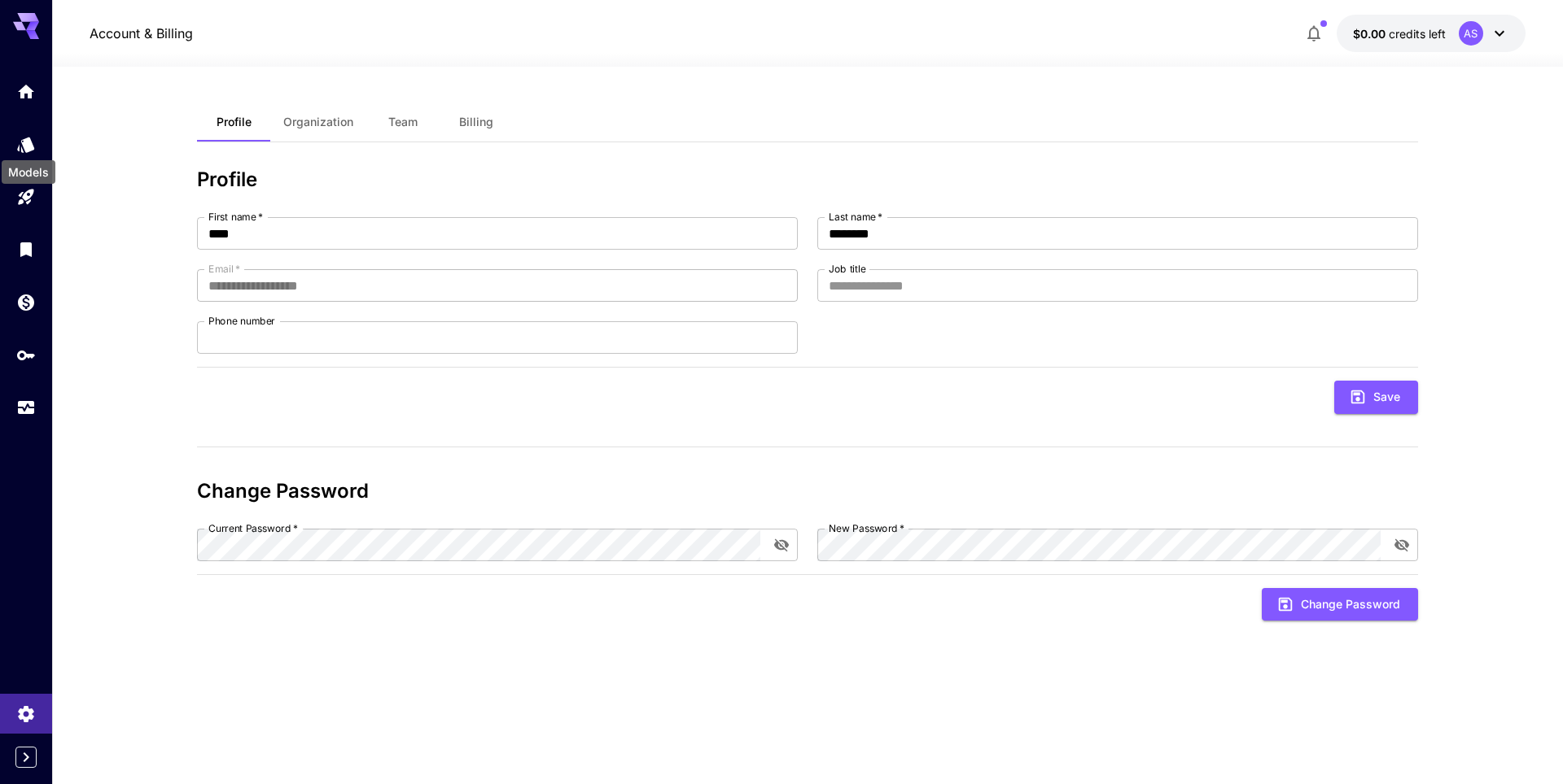
click at [18, 150] on div "Models" at bounding box center [28, 167] width 57 height 36
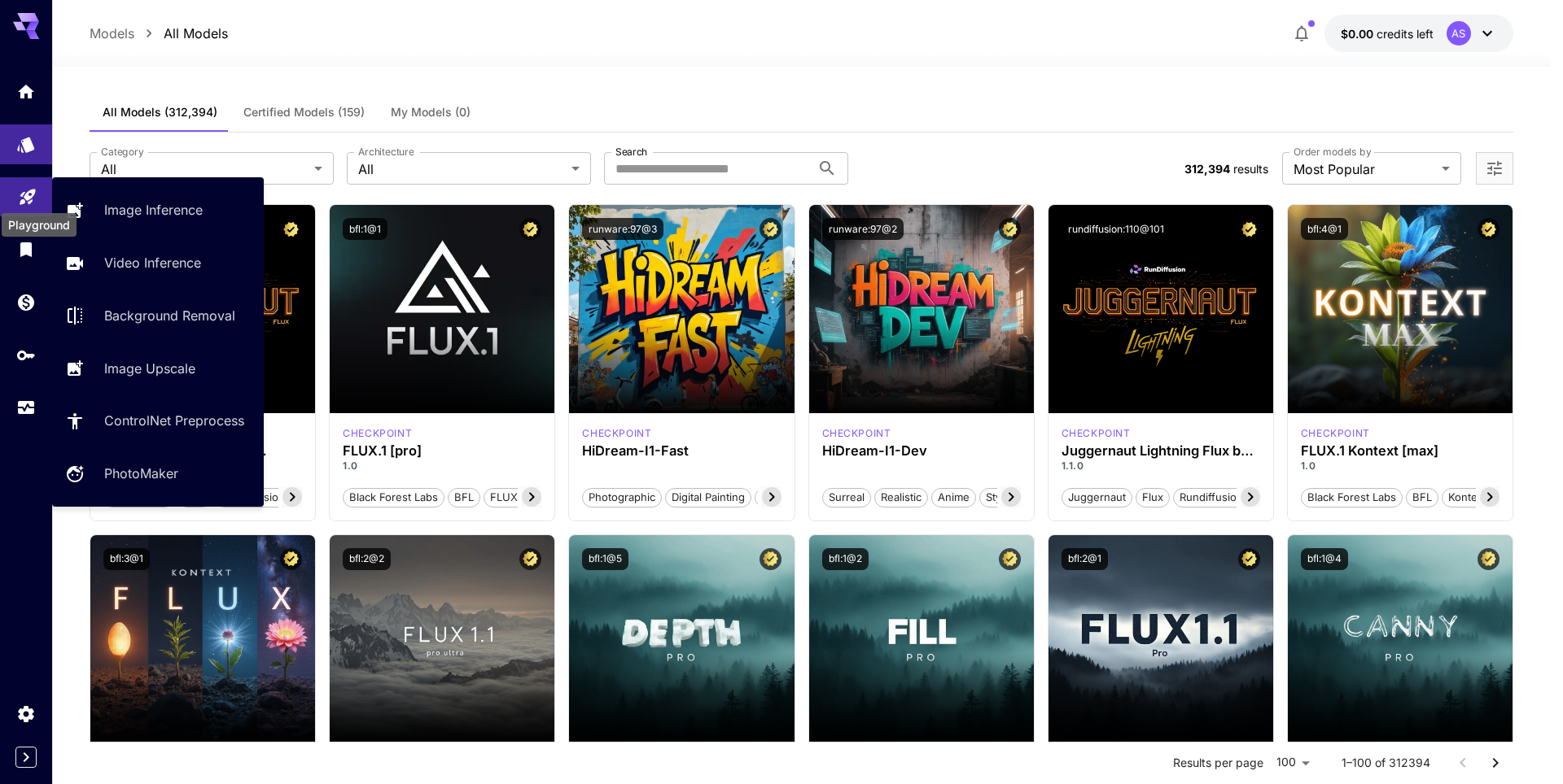
click at [18, 197] on icon "Playground" at bounding box center [28, 192] width 20 height 20
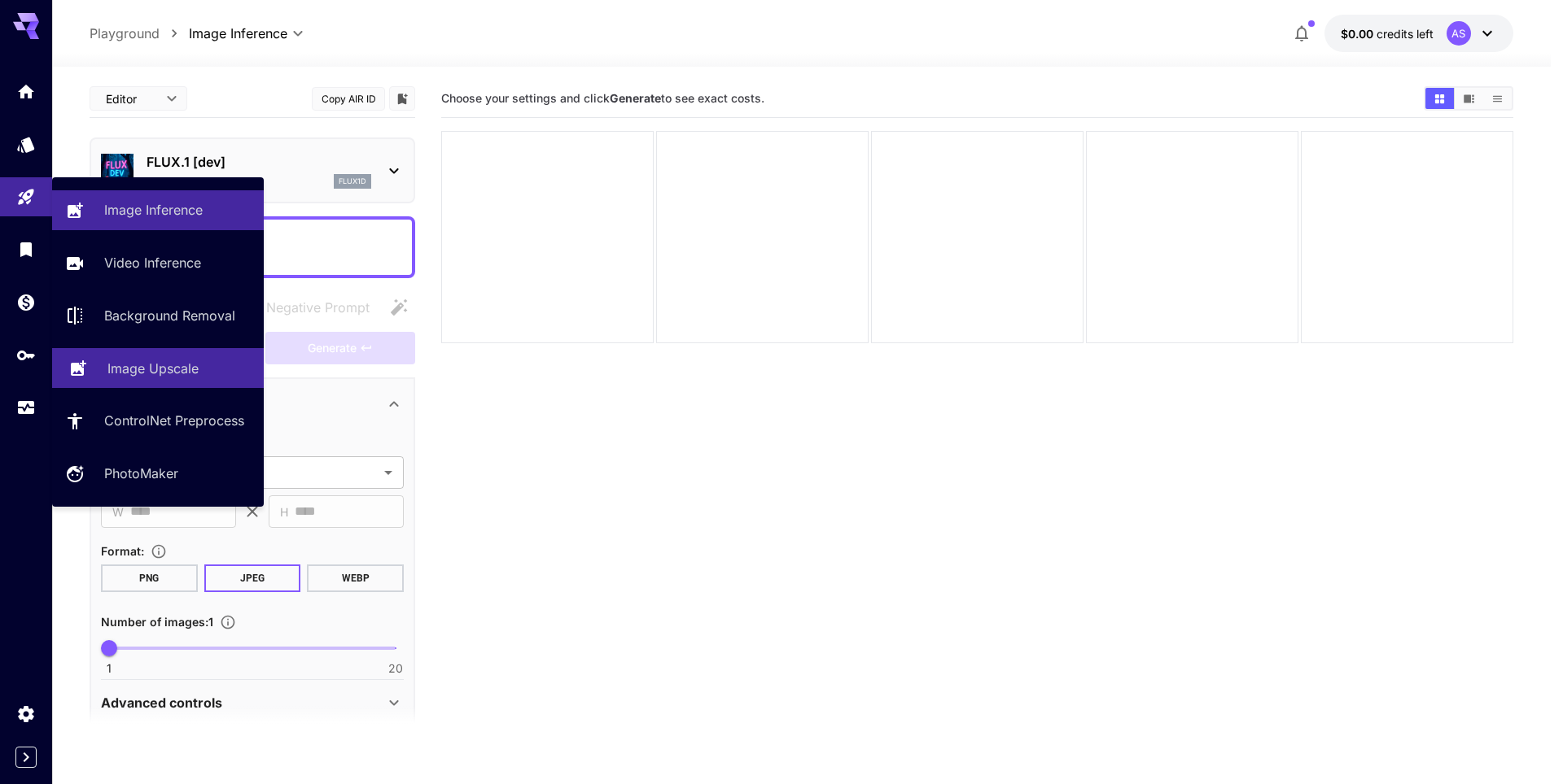
click at [144, 360] on p "Image Upscale" at bounding box center [153, 369] width 92 height 20
type input "**********"
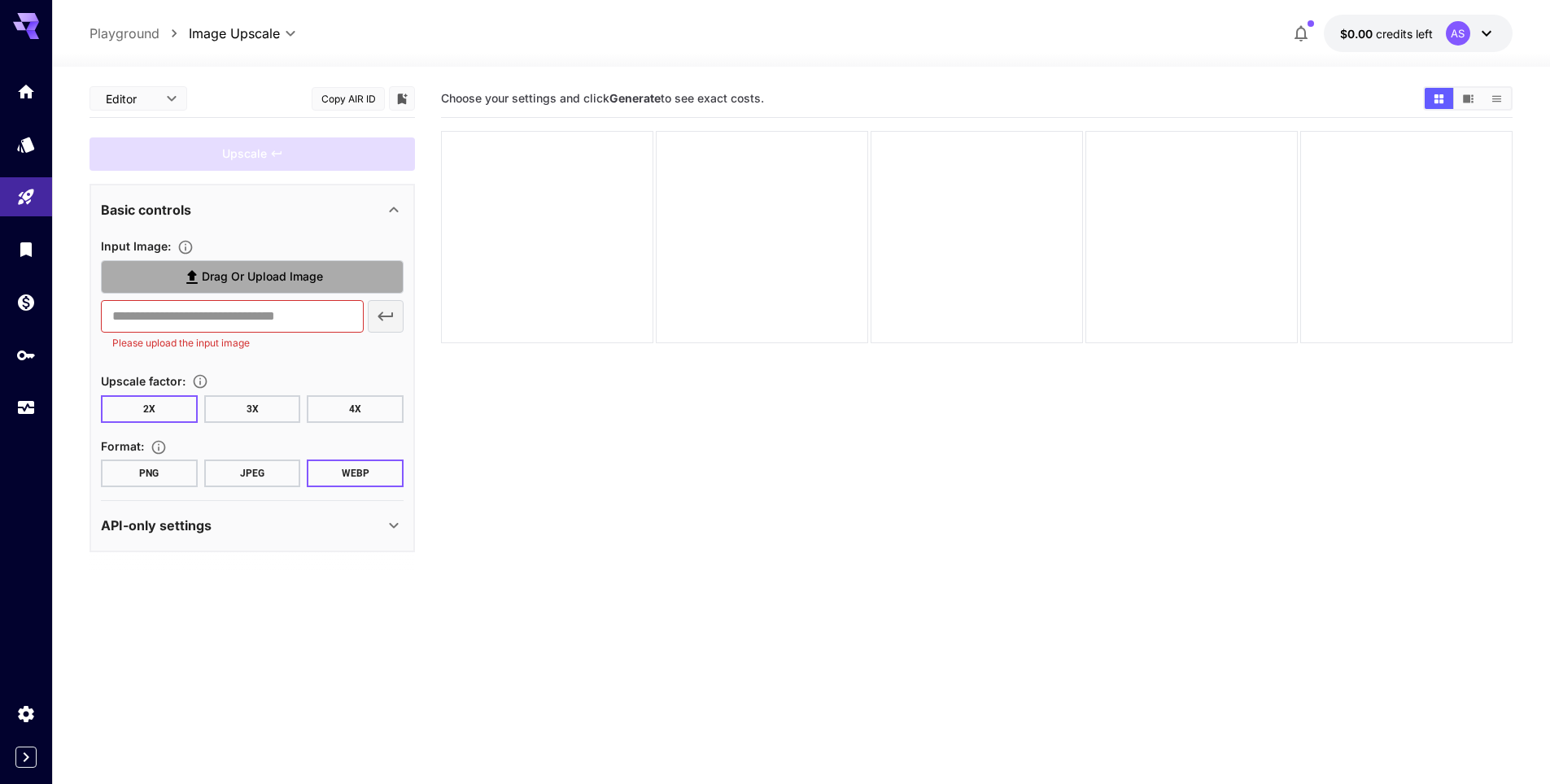
click at [257, 279] on span "Drag or upload image" at bounding box center [262, 277] width 121 height 21
click at [0, 0] on input "Drag or upload image" at bounding box center [0, 0] width 0 height 0
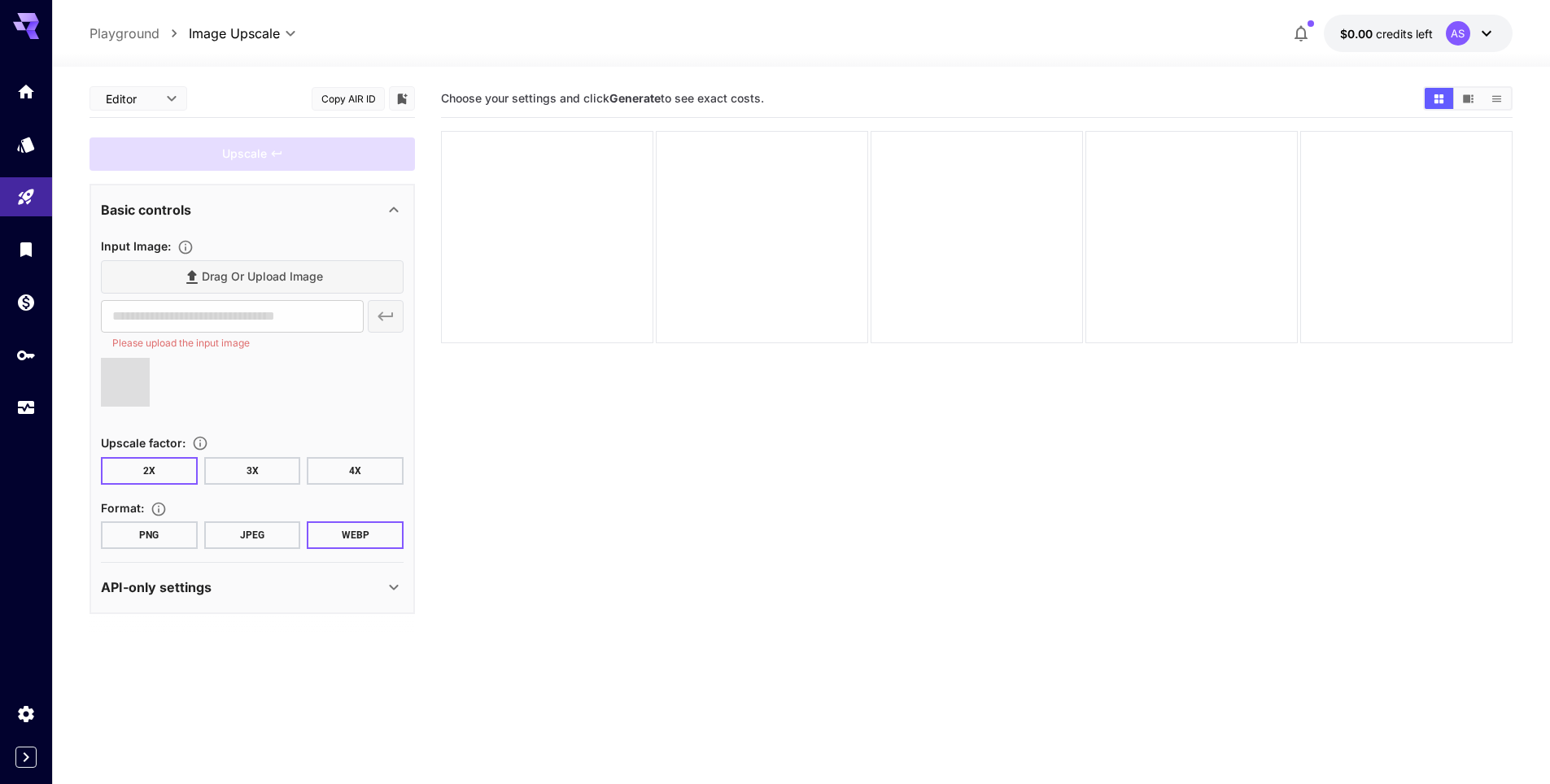
type input "**********"
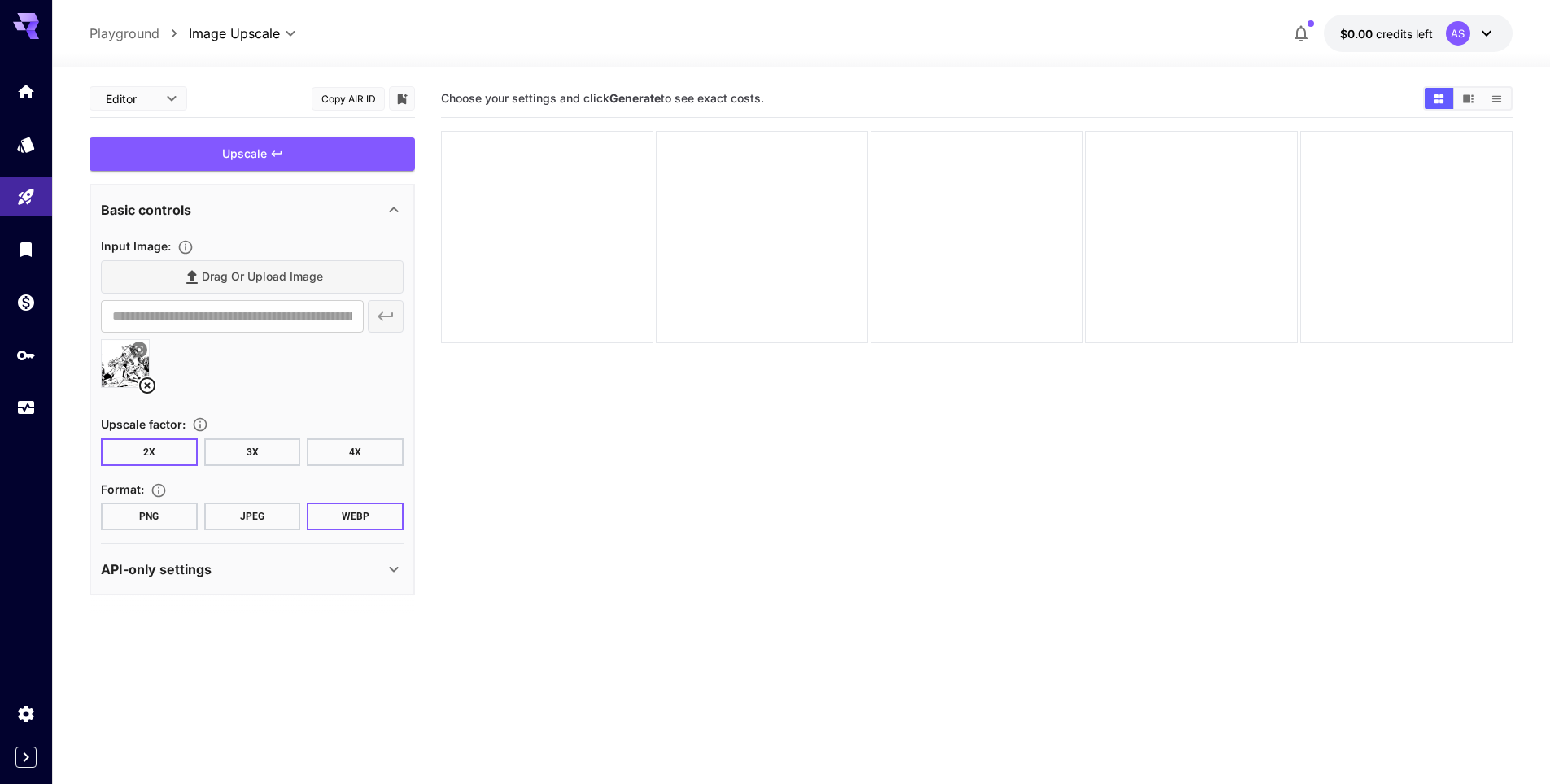
click at [155, 515] on button "PNG" at bounding box center [148, 517] width 96 height 28
click at [395, 212] on icon at bounding box center [394, 210] width 20 height 20
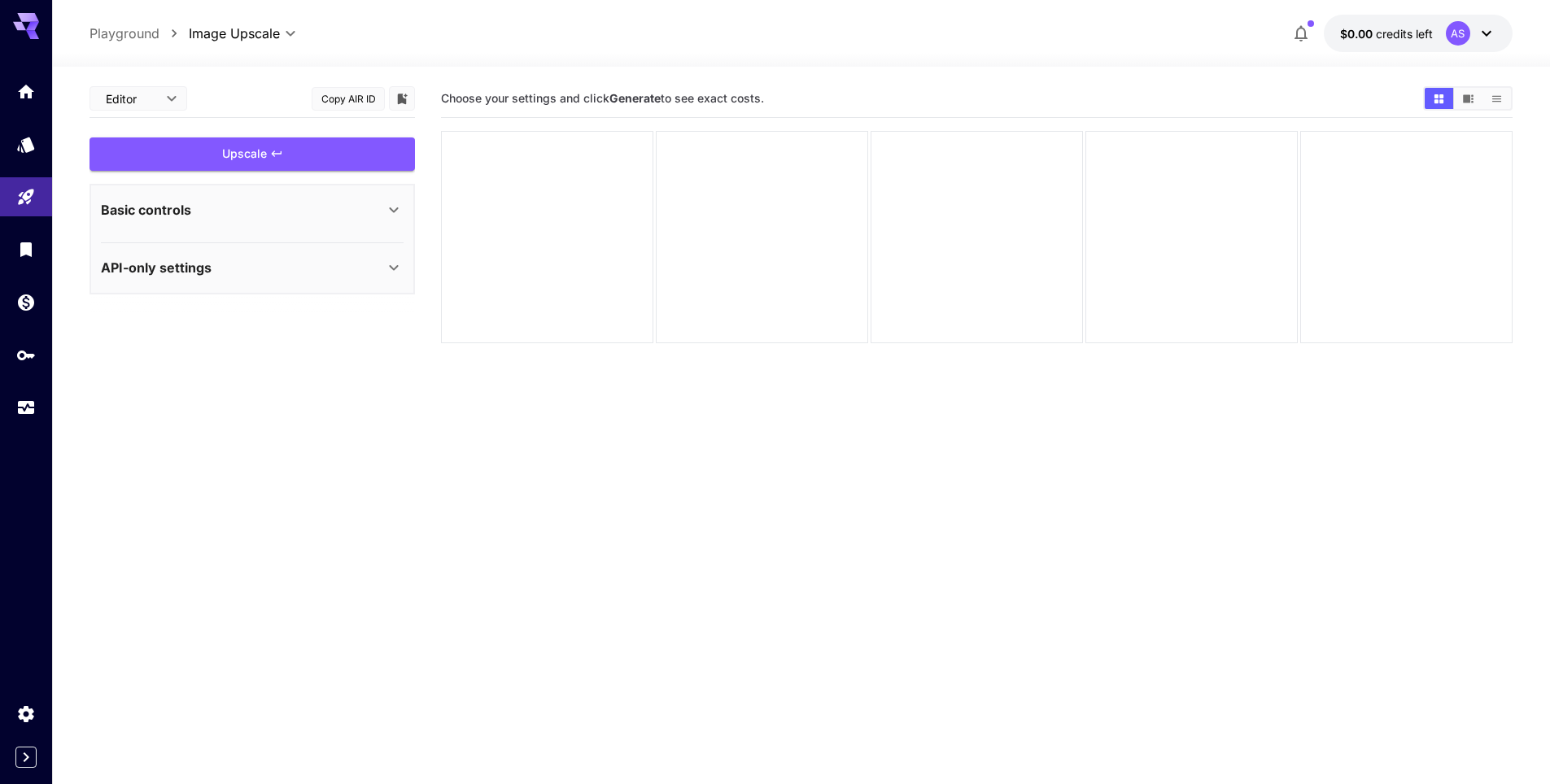
click at [395, 212] on icon at bounding box center [393, 210] width 9 height 6
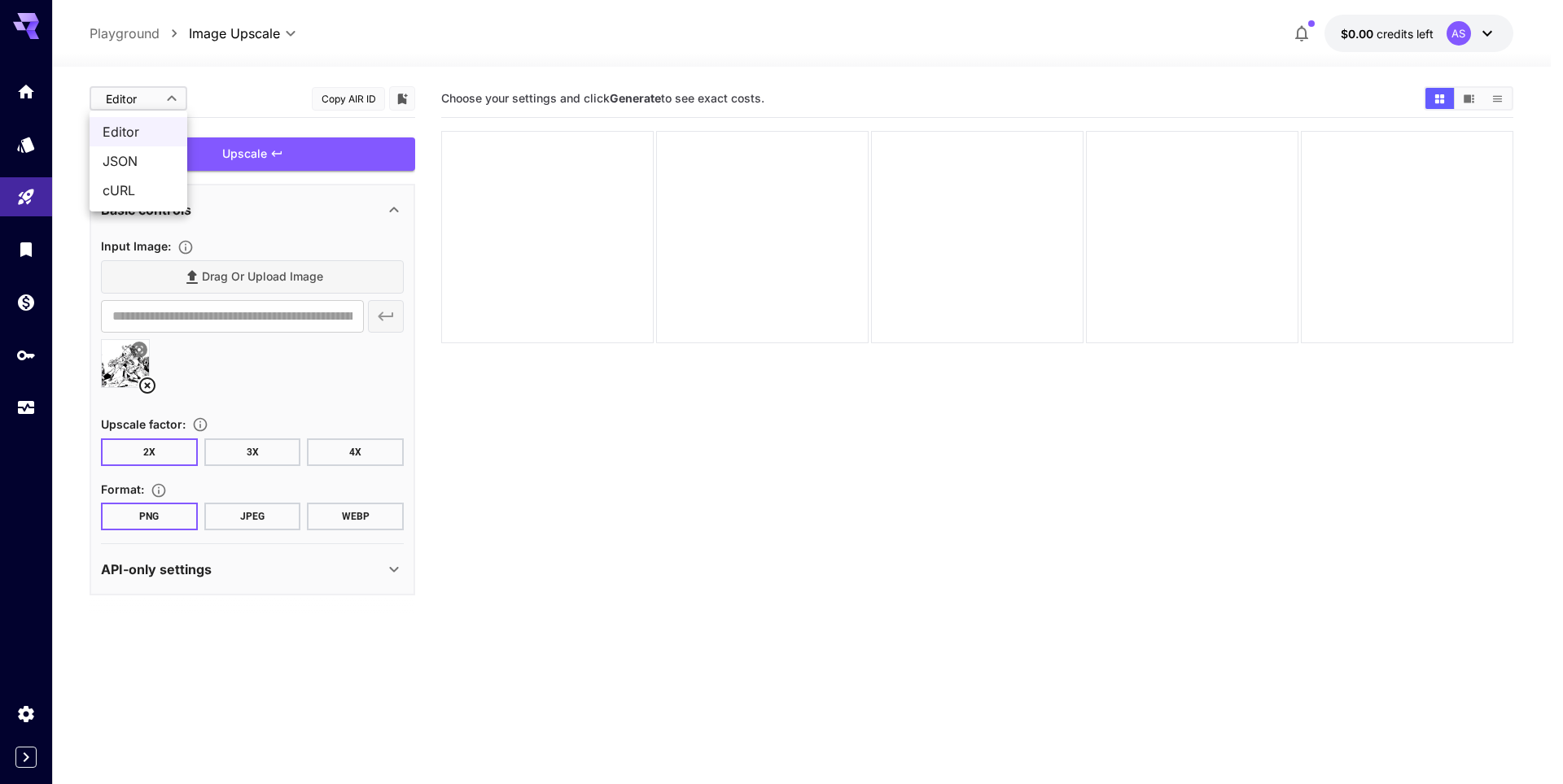
click at [168, 98] on body "**********" at bounding box center [781, 456] width 1563 height 913
click at [135, 134] on span "Editor" at bounding box center [138, 132] width 72 height 20
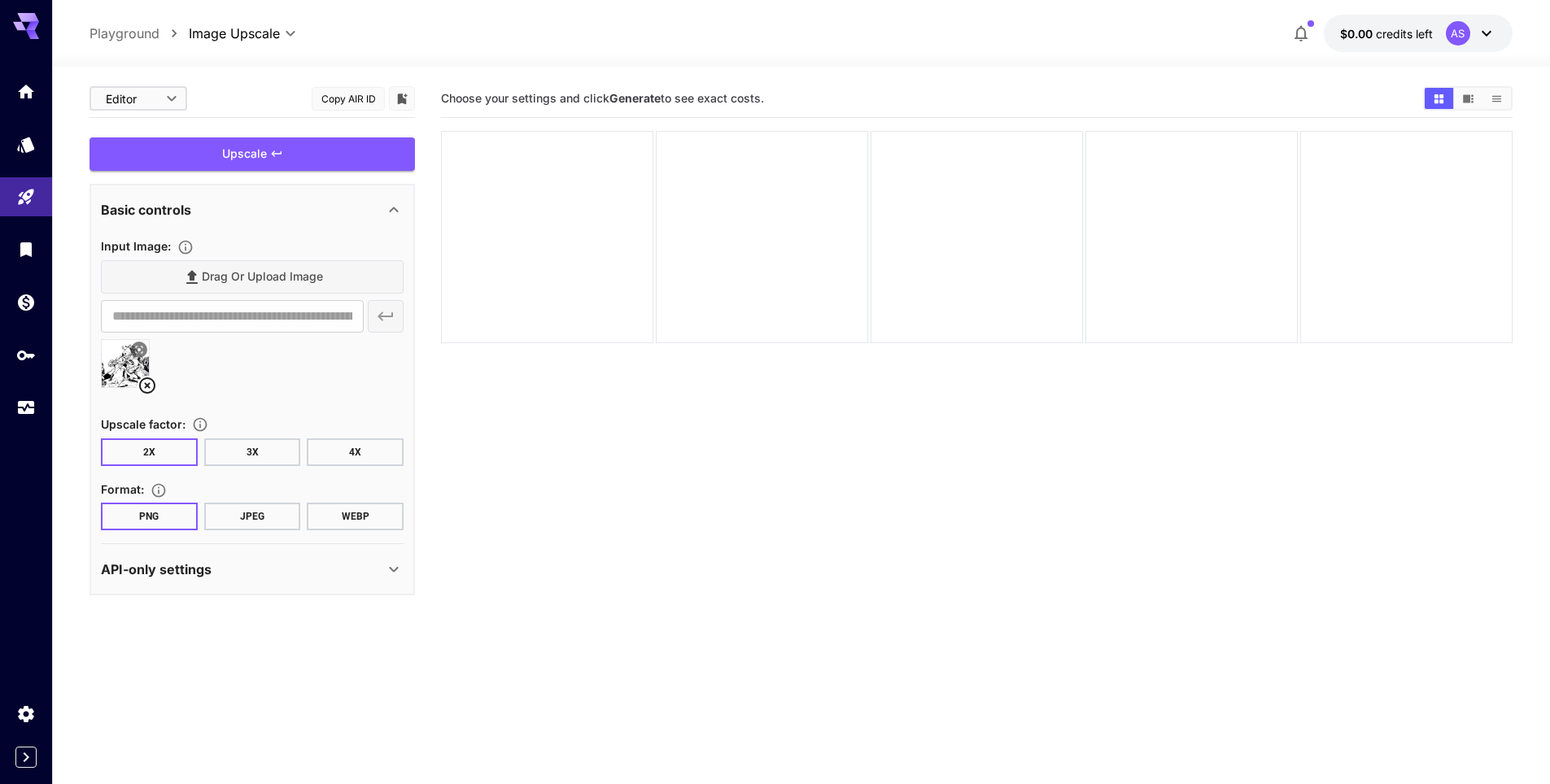
click at [248, 452] on button "3X" at bounding box center [252, 453] width 96 height 28
click at [161, 448] on button "2X" at bounding box center [148, 453] width 96 height 28
click at [129, 352] on img at bounding box center [124, 364] width 47 height 47
click at [397, 569] on icon at bounding box center [393, 570] width 9 height 6
